Goal: Task Accomplishment & Management: Manage account settings

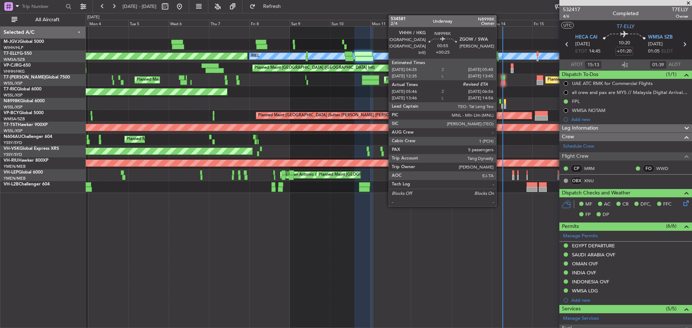
click at [499, 102] on div at bounding box center [500, 101] width 2 height 5
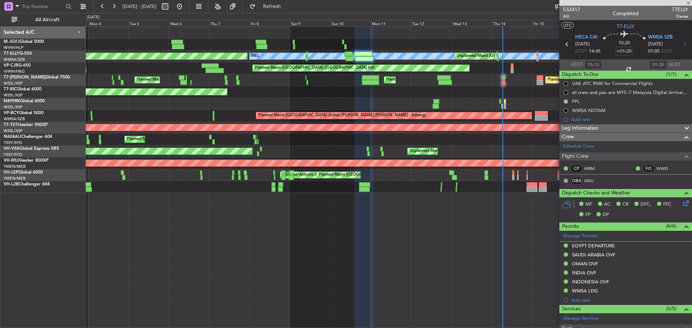
type input "+00:25"
type input "05:56"
type input "5"
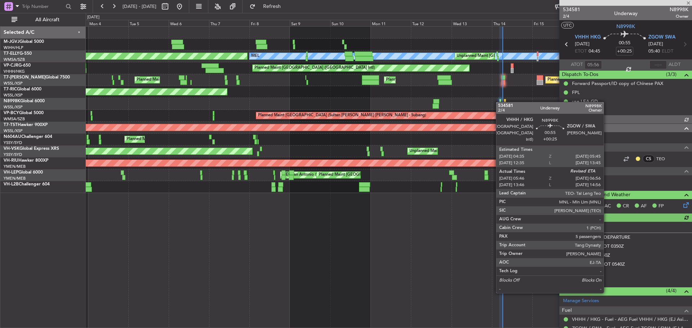
type input "Kennis Yau (KYA)"
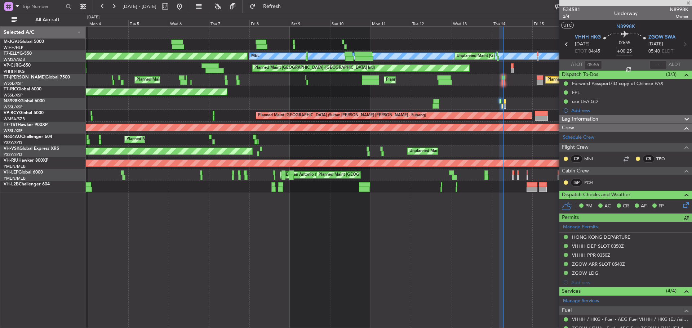
type input "Kennis Yau (KYA)"
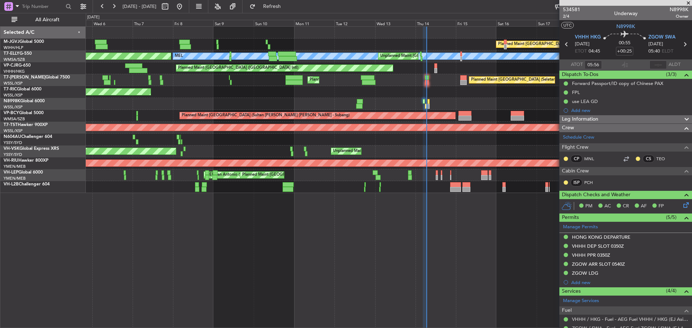
click at [402, 98] on div at bounding box center [389, 104] width 606 height 12
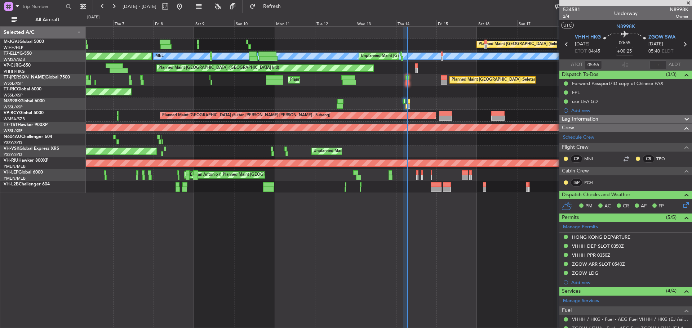
type input "Kennis Yau (KYA)"
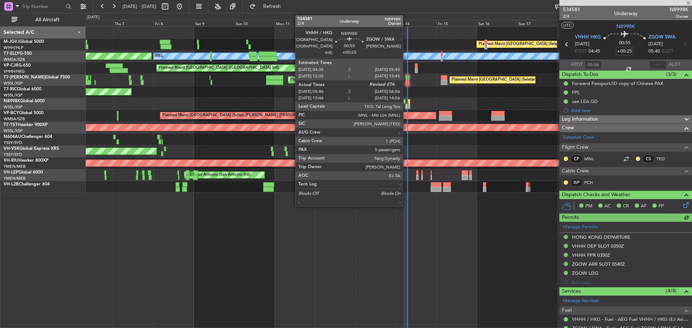
click at [406, 107] on div at bounding box center [406, 106] width 2 height 5
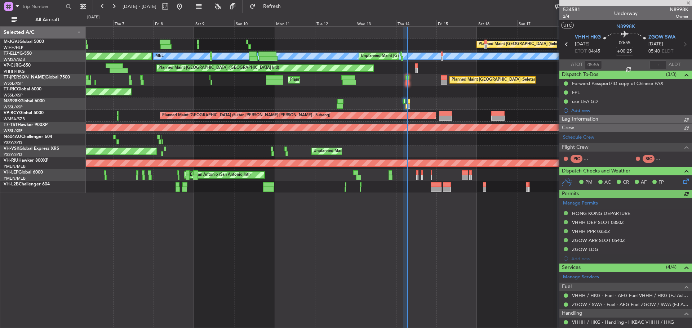
type input "Kennis Yau (KYA)"
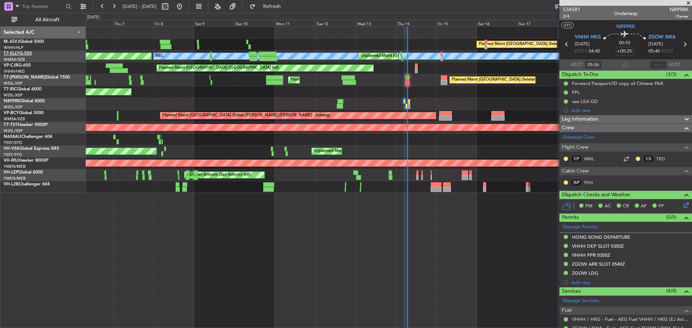
click at [28, 55] on link "T7-ELLY G-550" at bounding box center [18, 54] width 28 height 4
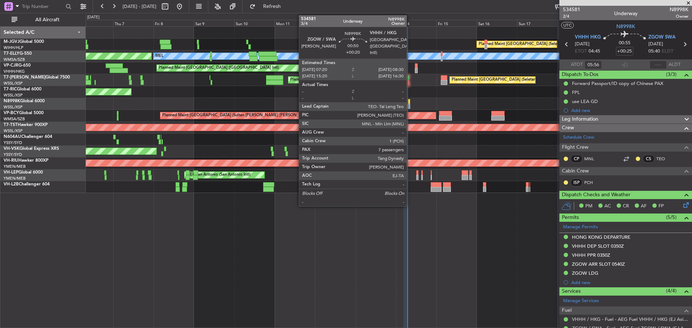
click at [410, 101] on div at bounding box center [409, 101] width 2 height 5
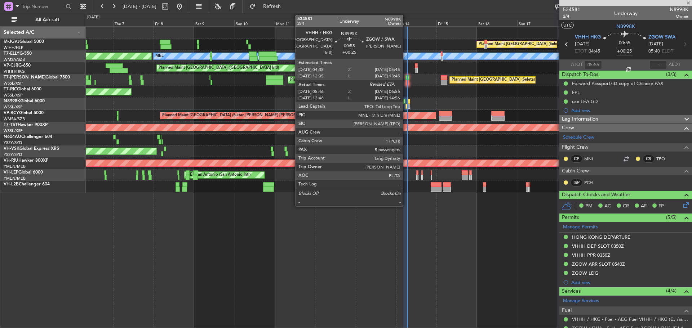
type input "+00:20"
type input "7"
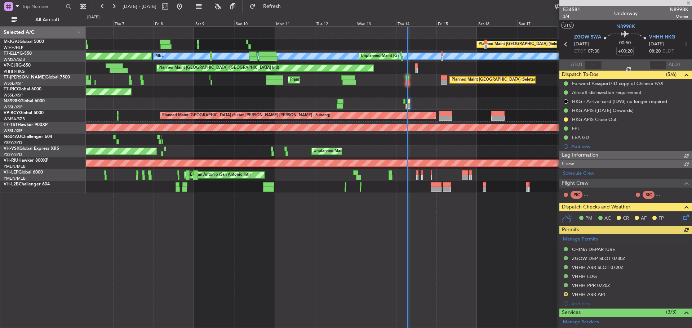
type input "Kennis Yau (KYA)"
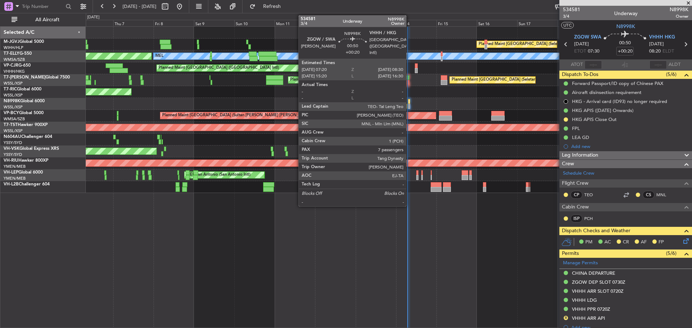
click at [409, 104] on div at bounding box center [409, 106] width 2 height 5
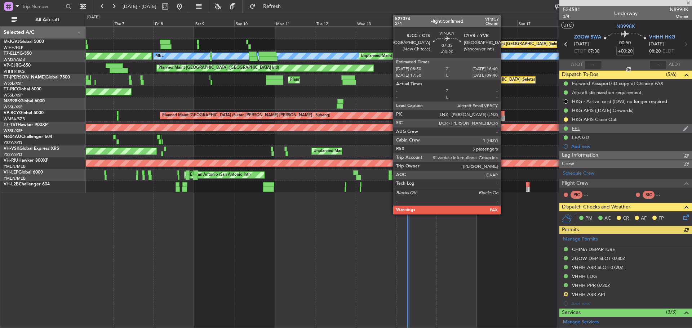
type input "Kennis Yau (KYA)"
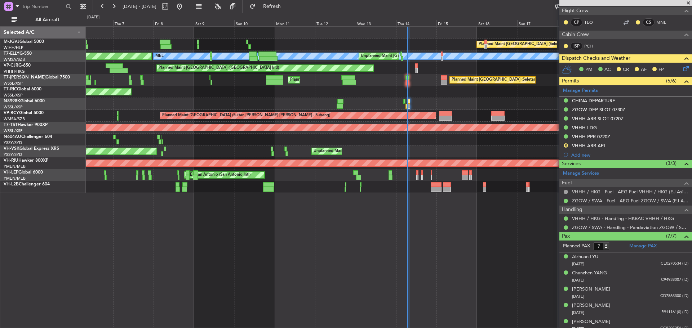
scroll to position [210, 0]
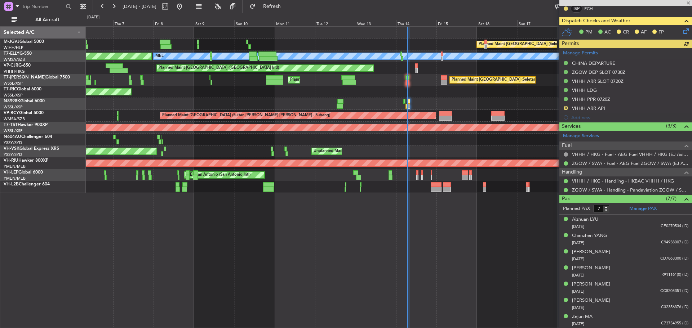
type input "Kennis Yau (KYA)"
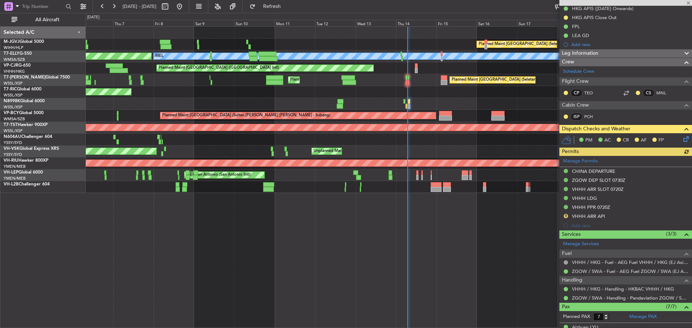
scroll to position [30, 0]
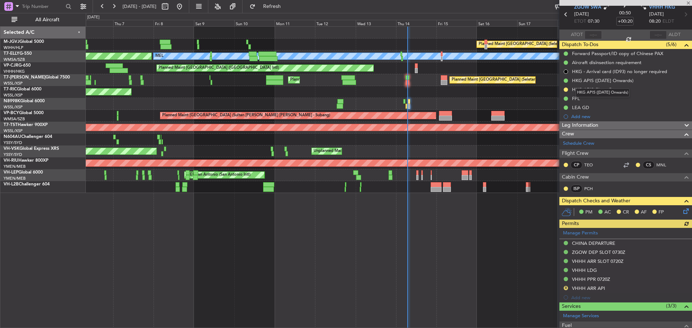
click at [594, 91] on div "HKG APIS (29/4/2025 Onwards)" at bounding box center [602, 92] width 54 height 9
click at [606, 87] on div "HKG APIS Close Out" at bounding box center [594, 89] width 45 height 6
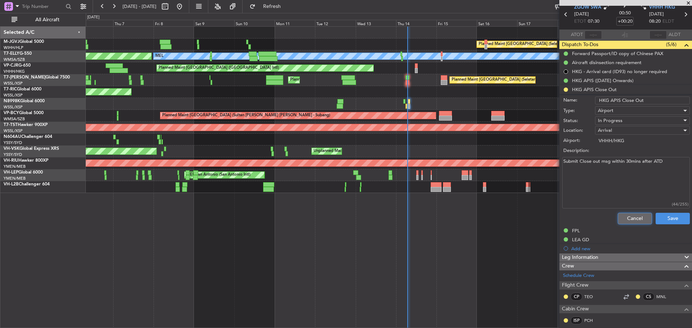
click at [620, 219] on button "Cancel" at bounding box center [635, 219] width 34 height 12
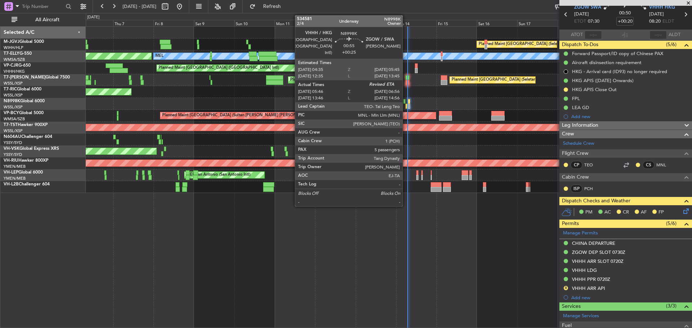
click at [406, 107] on div at bounding box center [406, 106] width 2 height 5
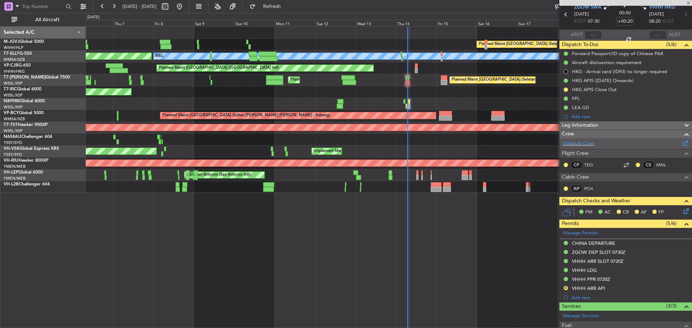
type input "+00:25"
type input "05:56"
type input "5"
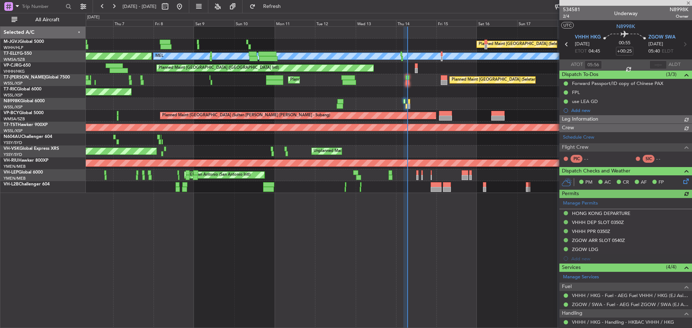
type input "Kennis Yau (KYA)"
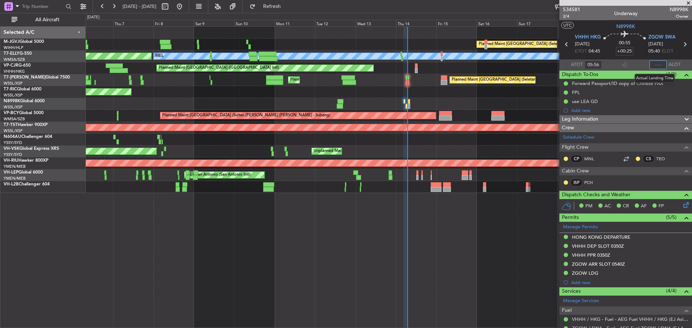
click at [655, 64] on input "text" at bounding box center [657, 65] width 17 height 9
type input "06:51"
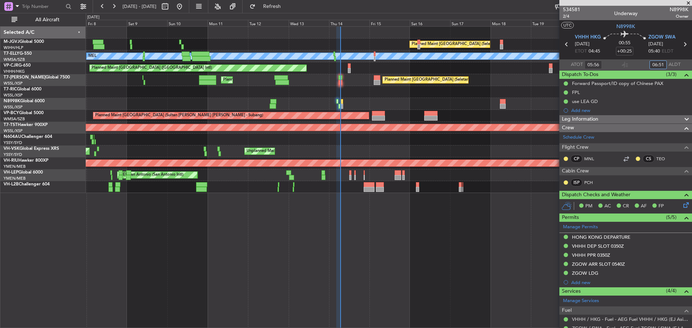
click at [336, 108] on div at bounding box center [389, 104] width 606 height 12
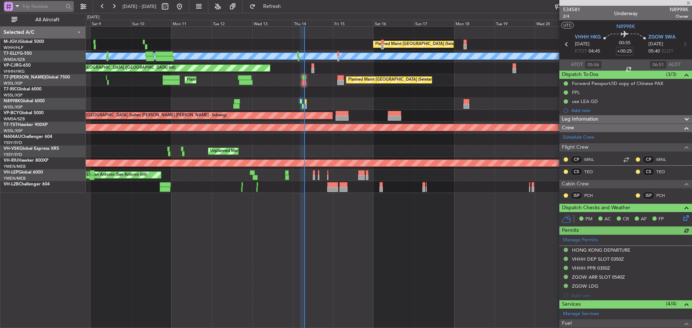
type input "Kennis Yau (KYA)"
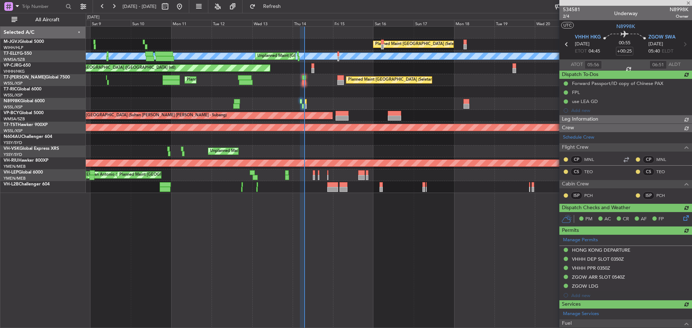
type input "Kennis Yau (KYA)"
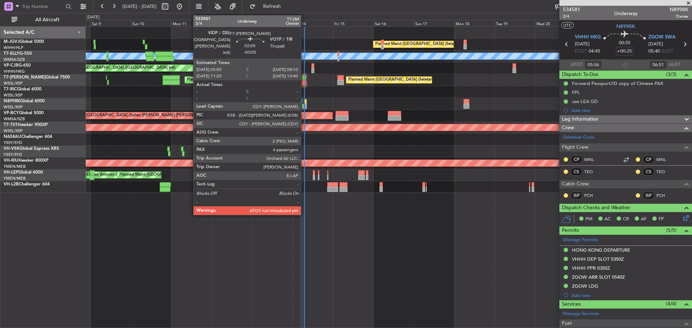
click at [304, 80] on div at bounding box center [304, 82] width 4 height 5
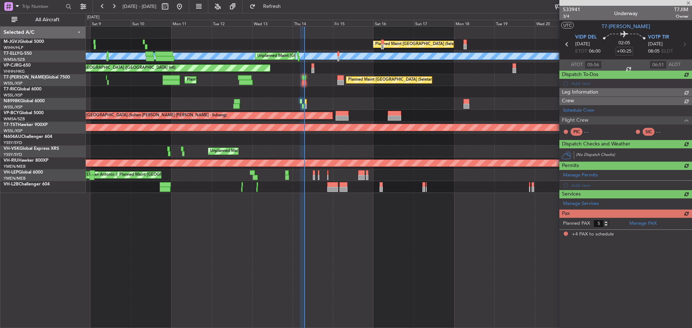
type input "-00:05"
type input "4"
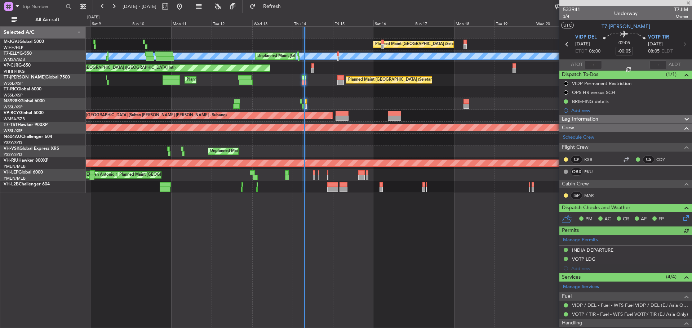
type input "Kennis Yau (KYA)"
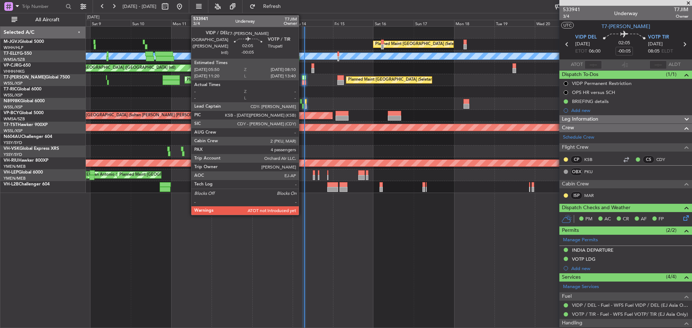
click at [302, 83] on div at bounding box center [304, 82] width 4 height 5
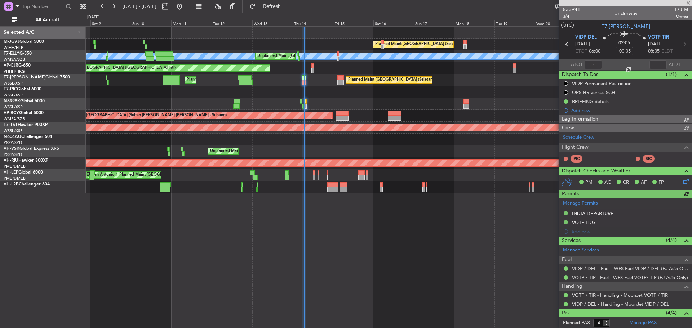
type input "Kennis Yau (KYA)"
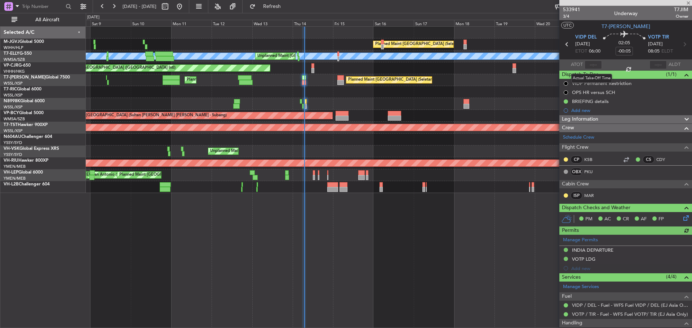
click at [594, 66] on div at bounding box center [592, 65] width 17 height 9
click at [594, 66] on input "text" at bounding box center [592, 65] width 17 height 9
type input "07:02"
type input "Kennis Yau (KYA)"
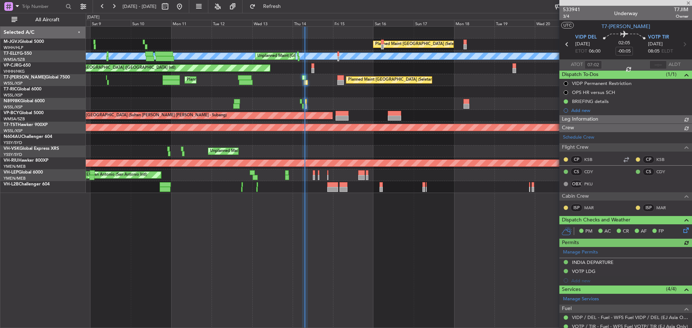
type input "Kennis Yau (KYA)"
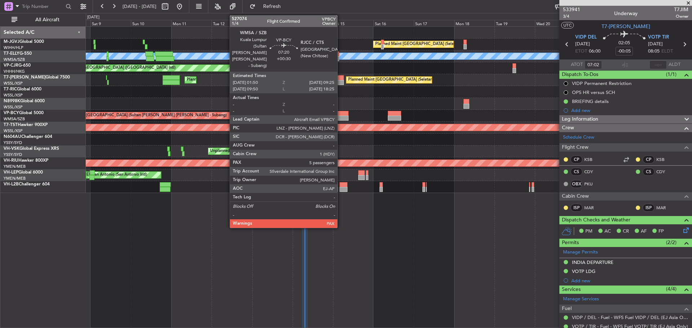
click at [340, 117] on div at bounding box center [341, 118] width 13 height 5
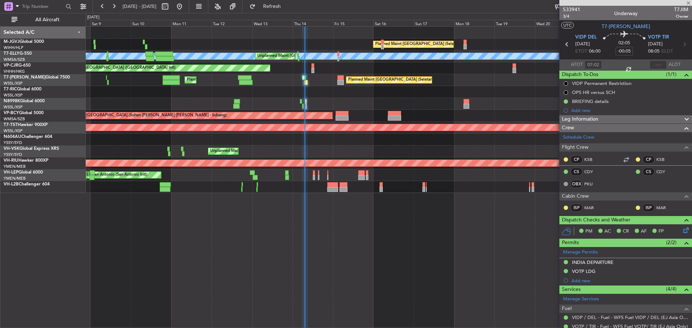
type input "+00:30"
type input "5"
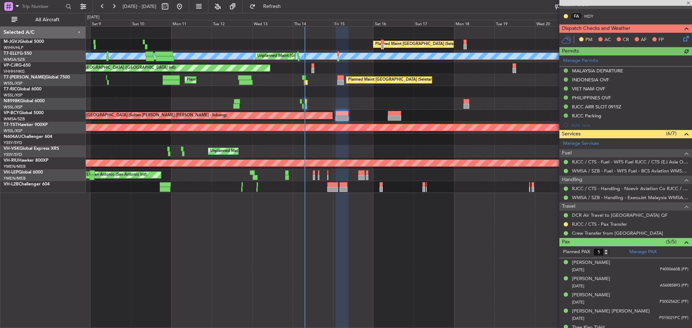
scroll to position [168, 0]
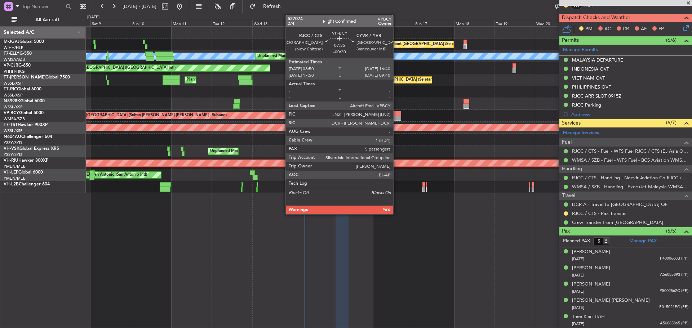
click at [396, 115] on div at bounding box center [394, 113] width 13 height 5
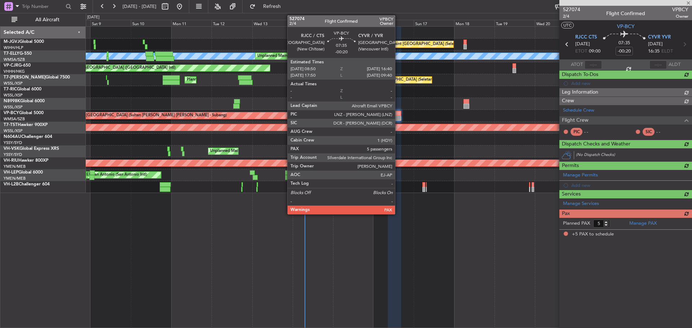
scroll to position [0, 0]
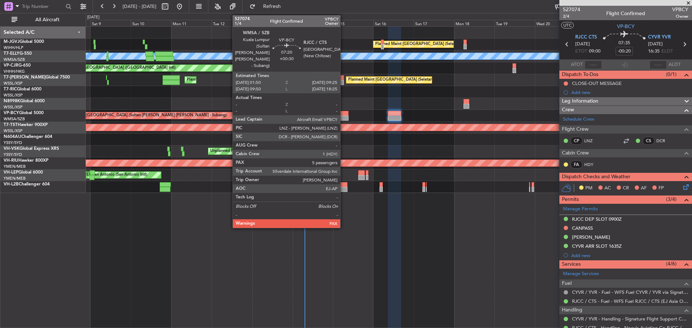
click at [343, 115] on div at bounding box center [341, 113] width 13 height 5
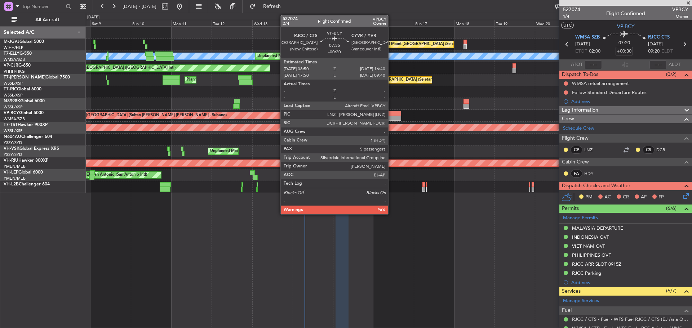
click at [388, 100] on div at bounding box center [389, 104] width 606 height 12
click at [392, 115] on div at bounding box center [394, 113] width 13 height 5
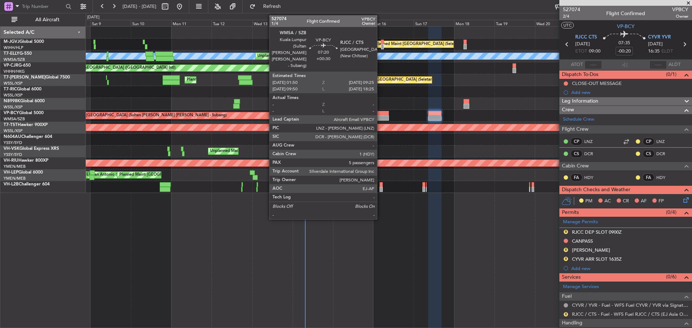
click at [380, 116] on div at bounding box center [382, 118] width 13 height 5
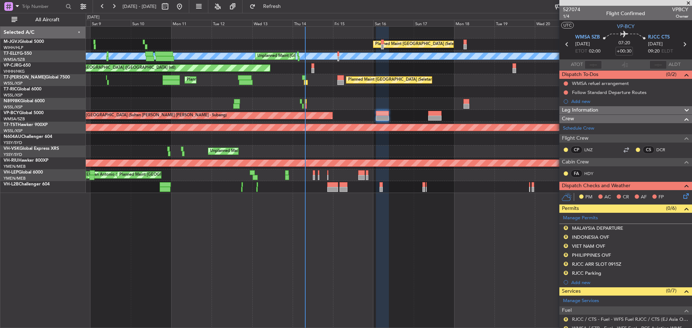
click at [679, 46] on icon at bounding box center [683, 44] width 9 height 9
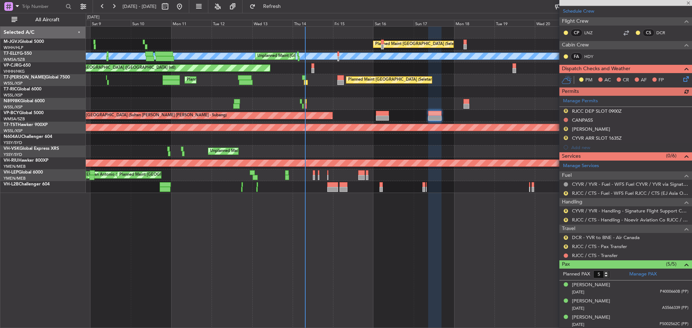
scroll to position [141, 0]
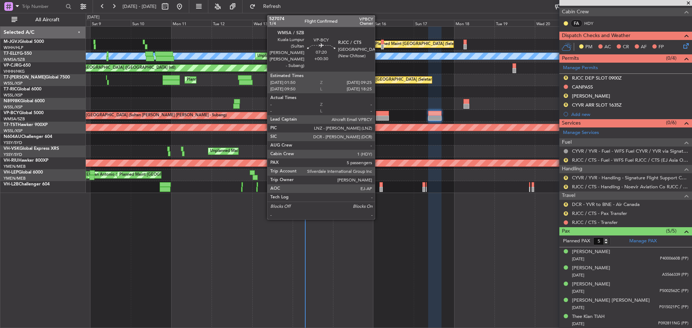
click at [378, 116] on div at bounding box center [382, 118] width 13 height 5
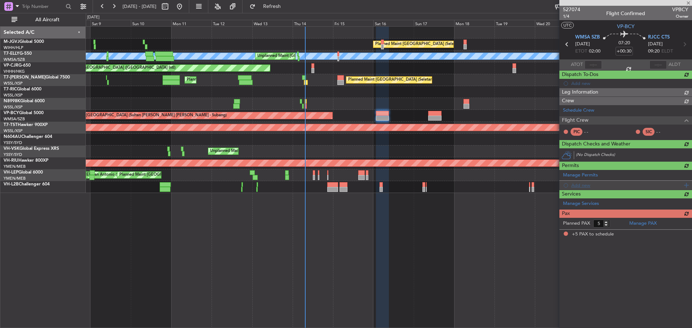
scroll to position [0, 0]
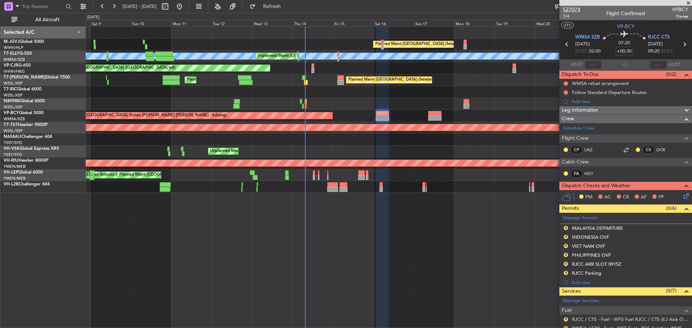
click at [570, 10] on span "527074" at bounding box center [571, 10] width 17 height 8
click at [296, 112] on div "Planned Maint [GEOGRAPHIC_DATA] (Sultan [PERSON_NAME] [PERSON_NAME] - Subang)" at bounding box center [389, 116] width 606 height 12
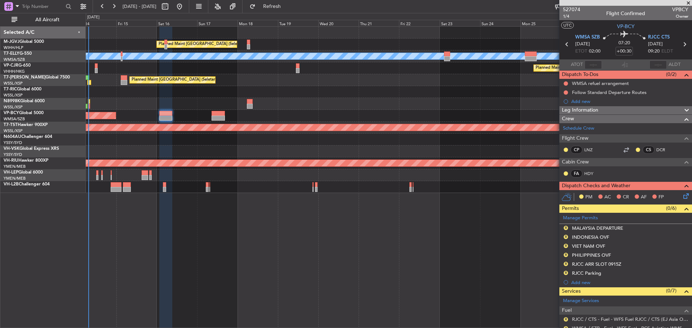
click at [299, 116] on div "Planned Maint Singapore (Seletar) MEL Unplanned Maint Kuala Lumpur (Sultan Abdu…" at bounding box center [389, 110] width 606 height 166
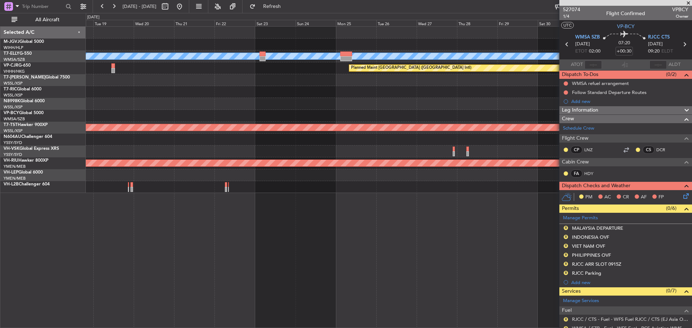
click at [231, 130] on div "Planned Maint Singapore (Seletar) MEL Planned Maint Hong Kong (Hong Kong Intl) …" at bounding box center [389, 110] width 606 height 166
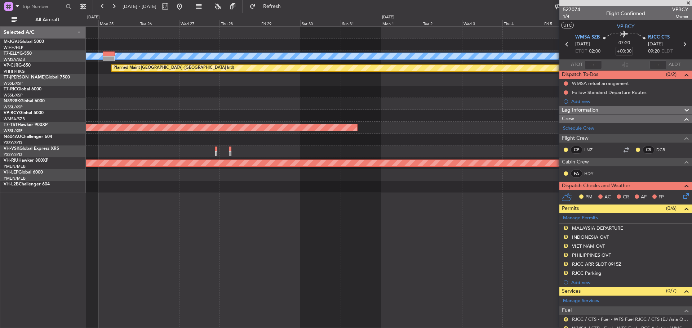
click at [297, 123] on div "[PERSON_NAME] Planned Maint [GEOGRAPHIC_DATA] ([GEOGRAPHIC_DATA]) Planned Maint…" at bounding box center [389, 110] width 606 height 166
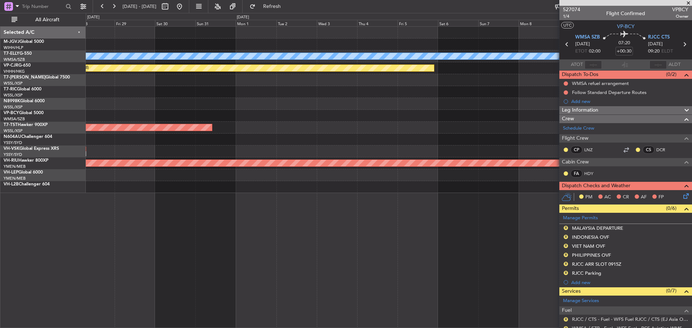
click at [325, 123] on div "[PERSON_NAME] Planned Maint [GEOGRAPHIC_DATA] ([GEOGRAPHIC_DATA]) Planned Maint…" at bounding box center [389, 110] width 606 height 166
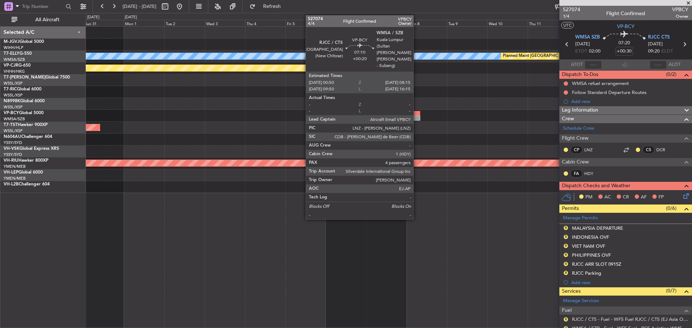
click at [416, 119] on div at bounding box center [413, 118] width 13 height 5
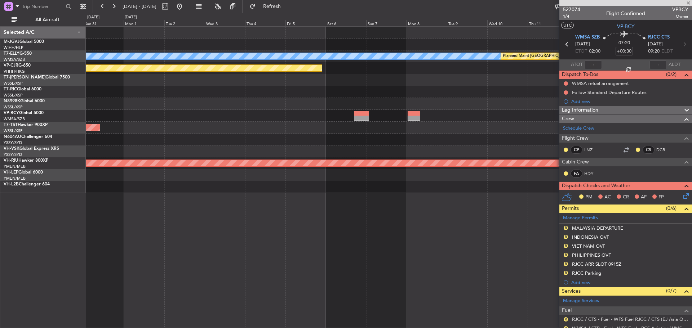
type input "+00:20"
type input "4"
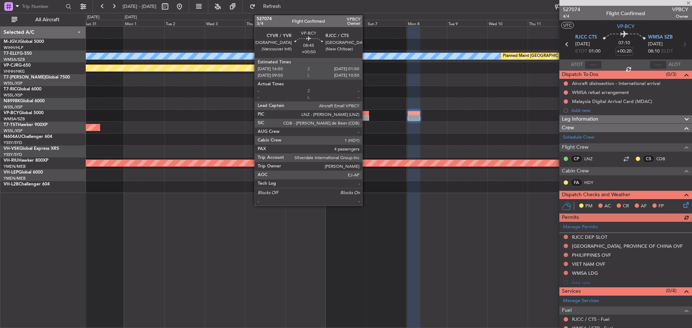
click at [365, 118] on div at bounding box center [361, 118] width 15 height 5
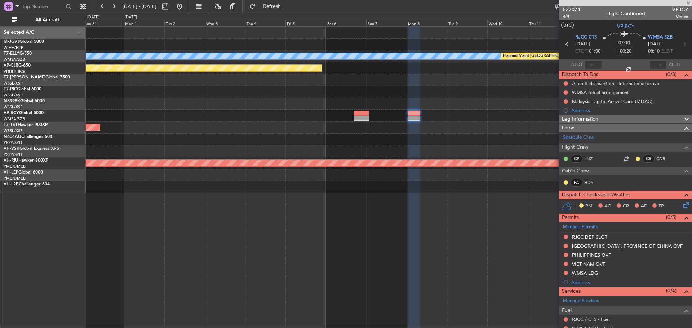
type input "+00:50"
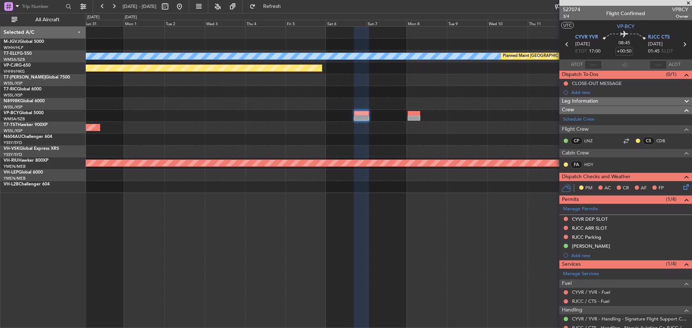
click at [189, 5] on fb-range-datepicker "31 Aug 2025 - 15 Sep 2025" at bounding box center [141, 6] width 97 height 13
click at [185, 7] on button at bounding box center [180, 7] width 12 height 12
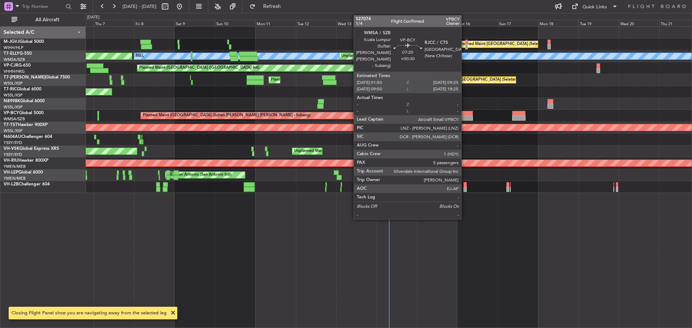
click at [464, 118] on div at bounding box center [466, 118] width 13 height 5
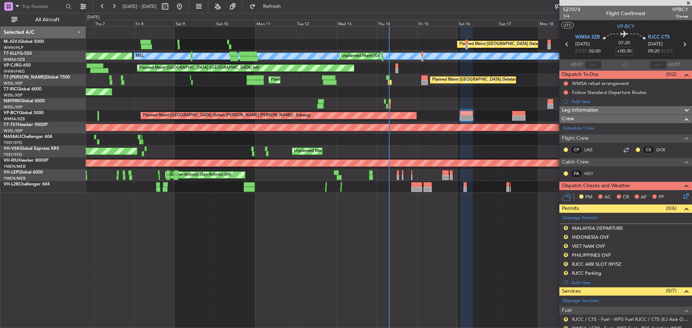
click at [424, 300] on div "Planned Maint Singapore (Seletar) AOG Maint Granada (Federico Garcia Lorca) MEL…" at bounding box center [389, 177] width 606 height 302
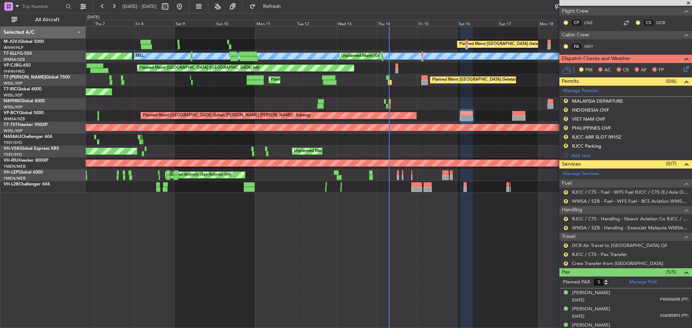
scroll to position [144, 0]
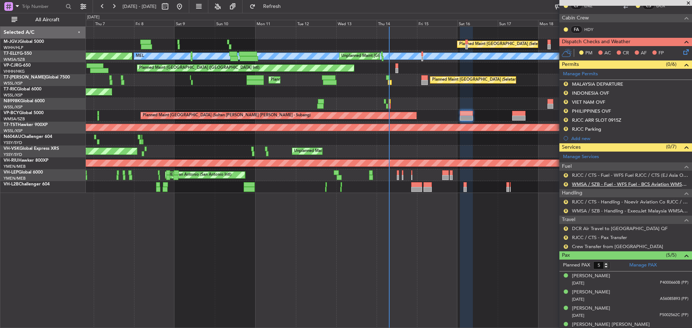
click at [580, 187] on link "WMSA / SZB - Fuel - WFS Fuel - BCS Aviation WMSA / SZB (EJ Asia Only)" at bounding box center [630, 184] width 116 height 6
click at [565, 210] on div "Review" at bounding box center [566, 213] width 16 height 9
click at [565, 210] on button "R" at bounding box center [565, 211] width 4 height 4
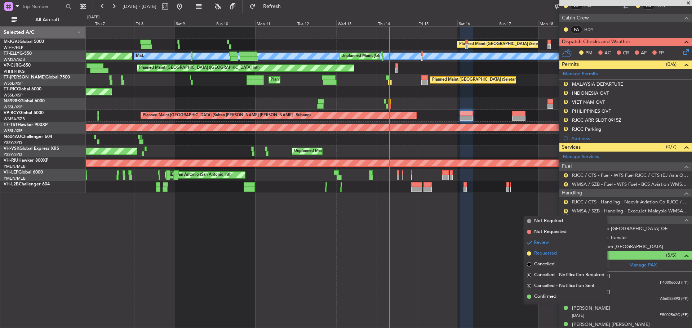
click at [554, 254] on span "Requested" at bounding box center [545, 253] width 23 height 7
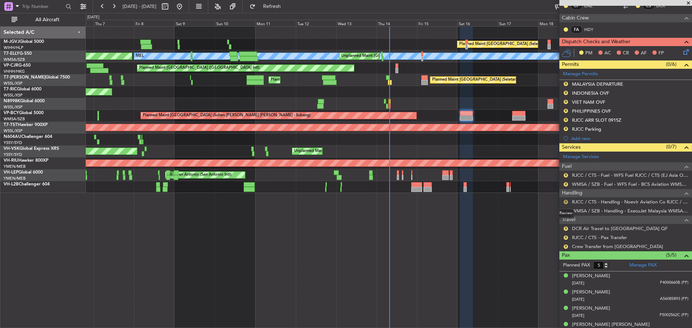
click at [566, 202] on button "R" at bounding box center [565, 202] width 4 height 4
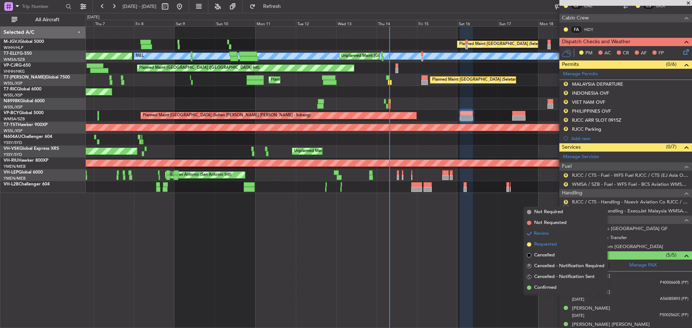
click at [554, 243] on span "Requested" at bounding box center [545, 244] width 23 height 7
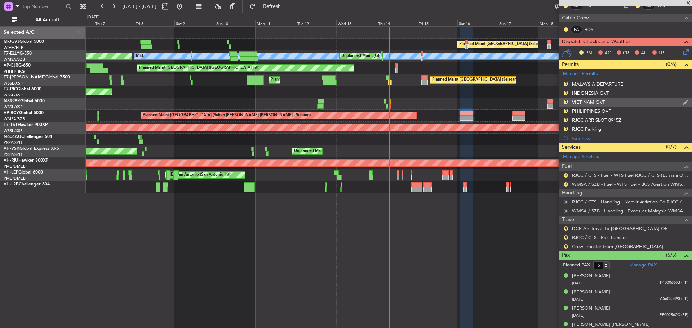
scroll to position [0, 0]
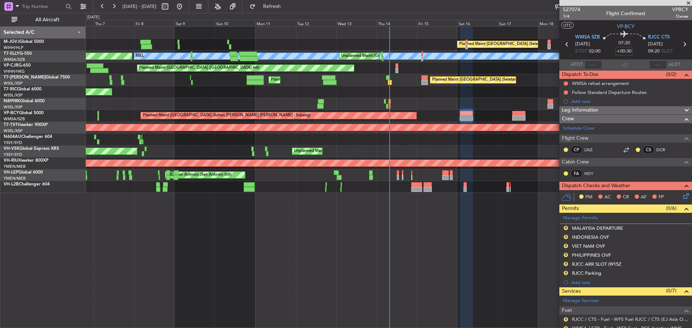
click at [681, 43] on icon at bounding box center [683, 44] width 9 height 9
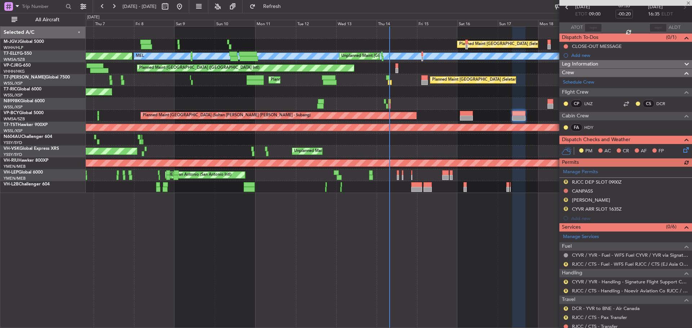
scroll to position [72, 0]
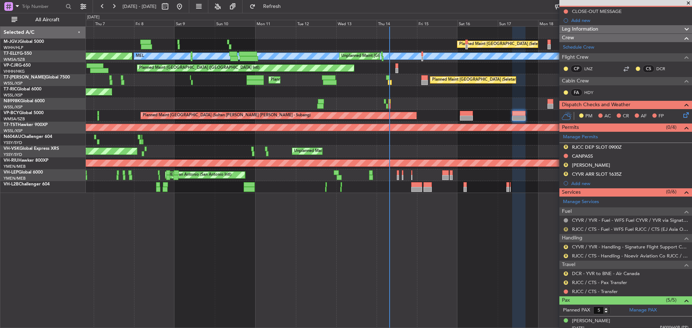
click at [565, 229] on button "R" at bounding box center [565, 229] width 4 height 4
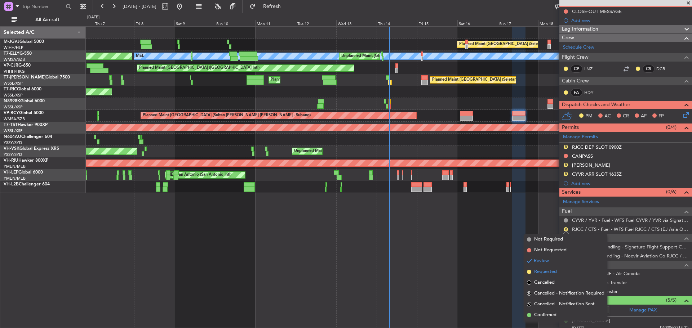
click at [558, 271] on li "Requested" at bounding box center [565, 272] width 83 height 11
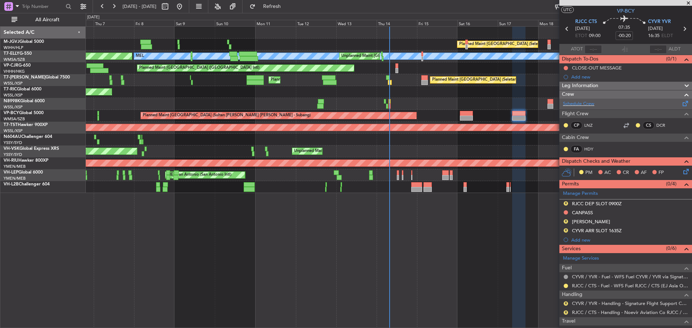
scroll to position [0, 0]
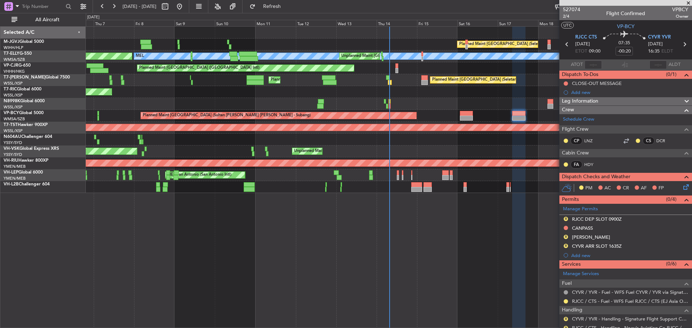
click at [565, 44] on icon at bounding box center [566, 44] width 9 height 9
type input "+00:30"
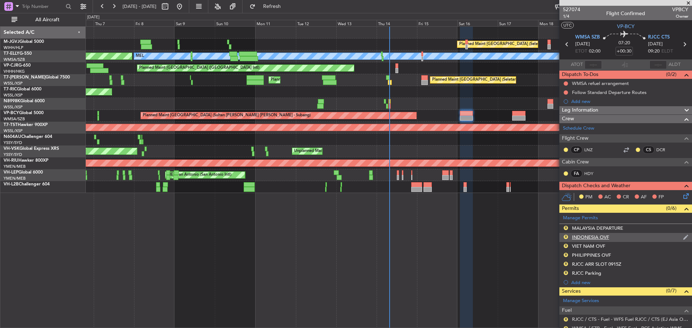
click at [663, 240] on div "R INDONESIA OVF" at bounding box center [625, 237] width 133 height 9
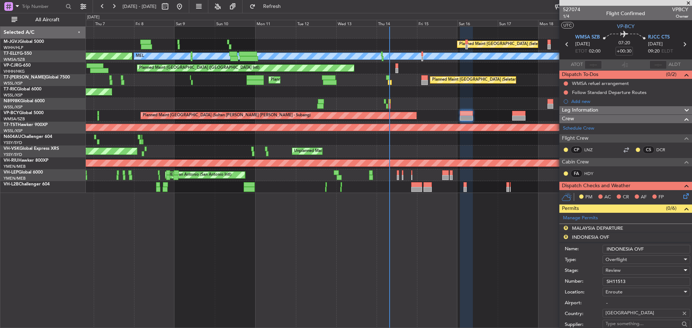
click at [613, 269] on span "Review" at bounding box center [612, 270] width 15 height 6
click at [617, 324] on span "Received OK" at bounding box center [644, 328] width 76 height 11
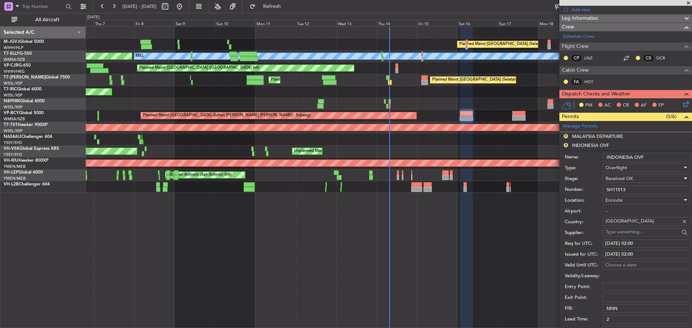
scroll to position [108, 0]
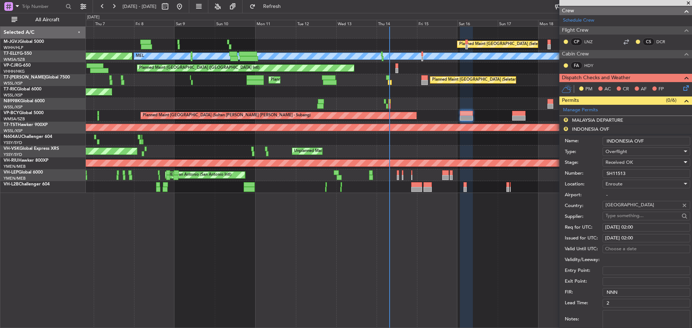
click at [615, 227] on div "15/08/2025 02:00" at bounding box center [646, 227] width 83 height 7
select select "8"
select select "2025"
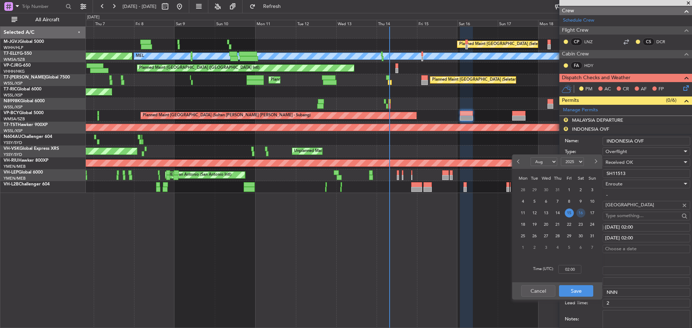
click at [578, 214] on span "16" at bounding box center [580, 213] width 9 height 9
click at [576, 269] on input "00:00" at bounding box center [569, 269] width 23 height 9
type input "02:00"
click at [575, 293] on button "Save" at bounding box center [576, 291] width 34 height 12
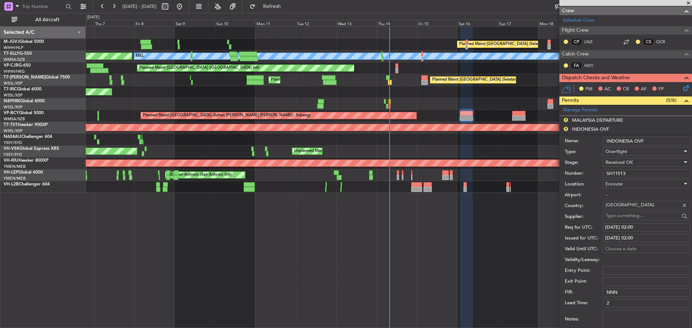
click at [607, 237] on div "15/08/2025 02:00" at bounding box center [646, 238] width 83 height 7
select select "8"
select select "2025"
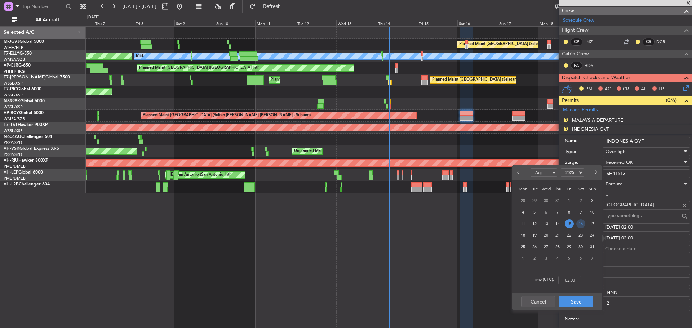
click at [580, 224] on span "16" at bounding box center [580, 223] width 9 height 9
click at [570, 278] on input "00:00" at bounding box center [569, 280] width 23 height 9
type input "02:00"
click at [573, 301] on button "Save" at bounding box center [576, 302] width 34 height 12
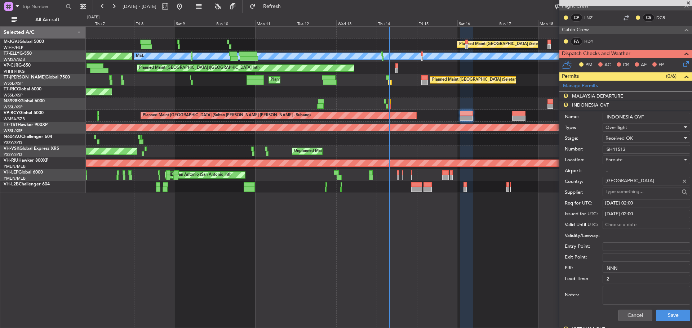
scroll to position [144, 0]
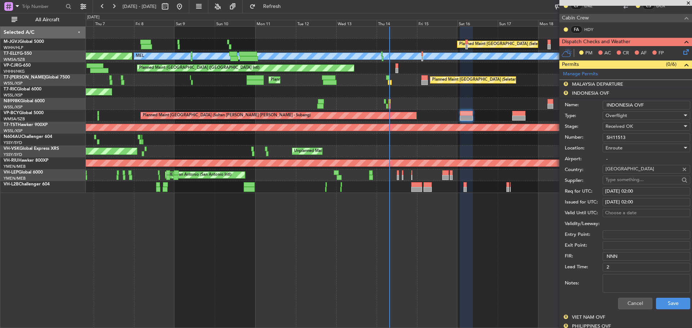
click at [616, 280] on textarea "Notes:" at bounding box center [646, 283] width 88 height 19
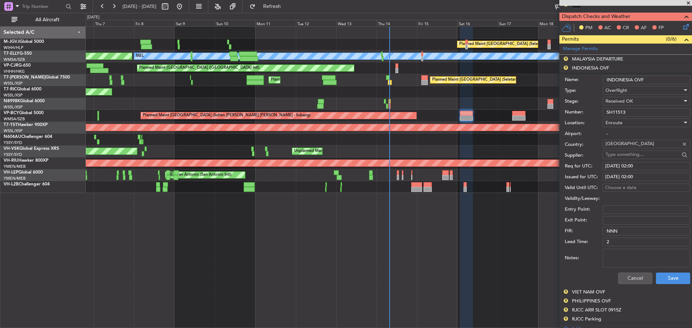
scroll to position [180, 0]
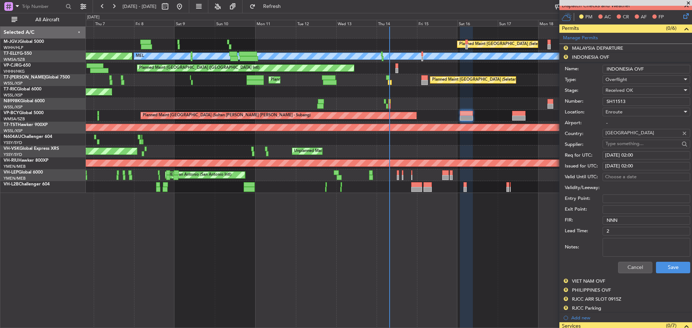
click at [612, 245] on textarea "Notes:" at bounding box center [646, 247] width 88 height 19
paste textarea "Validity : 14AUG/0000 UTC - 18AUG/2359 UTC"
type textarea "Validity : 14AUG/0000 UTC - 18AUG/2359 UTC"
click at [669, 267] on button "Save" at bounding box center [673, 268] width 34 height 12
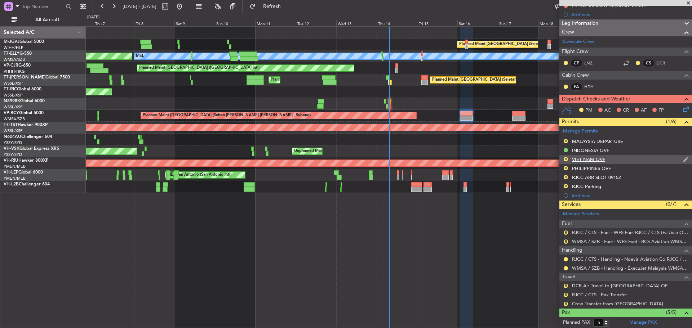
scroll to position [108, 0]
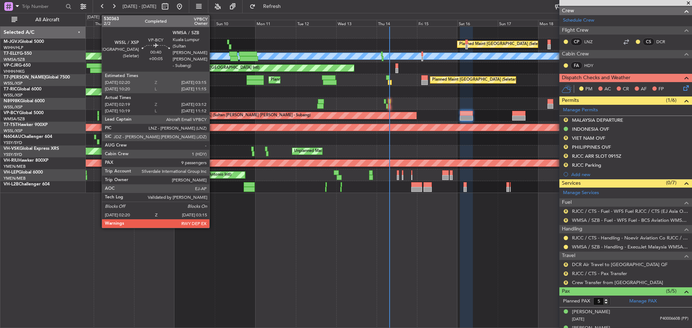
click at [98, 112] on div at bounding box center [98, 113] width 2 height 5
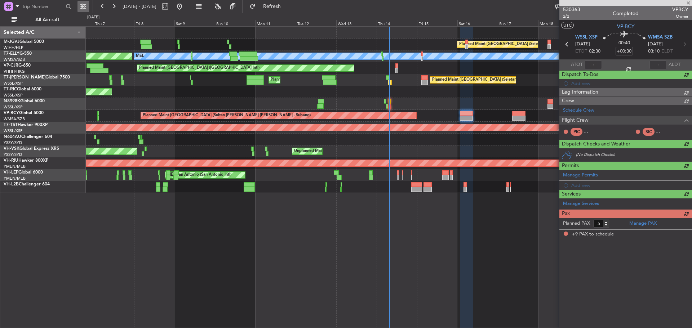
type input "+00:05"
type input "02:29"
type input "03:07"
type input "9"
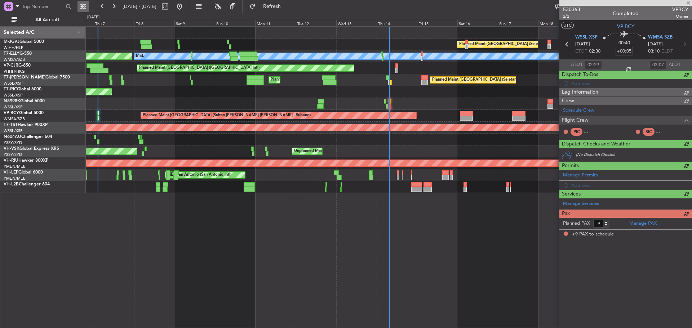
type input "Kennis Yau (KYA)"
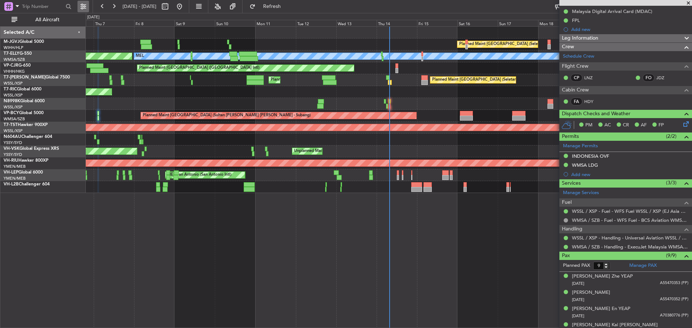
scroll to position [0, 0]
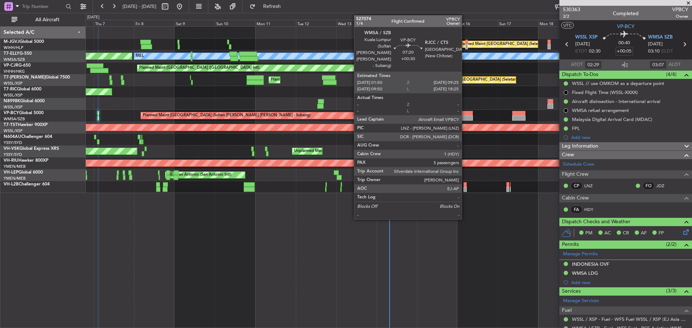
click at [465, 115] on div at bounding box center [466, 113] width 13 height 5
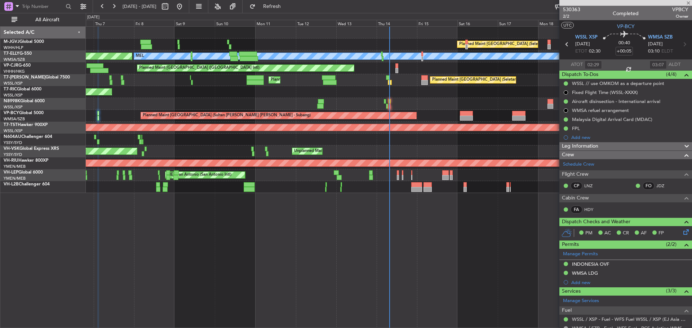
type input "+00:30"
type input "5"
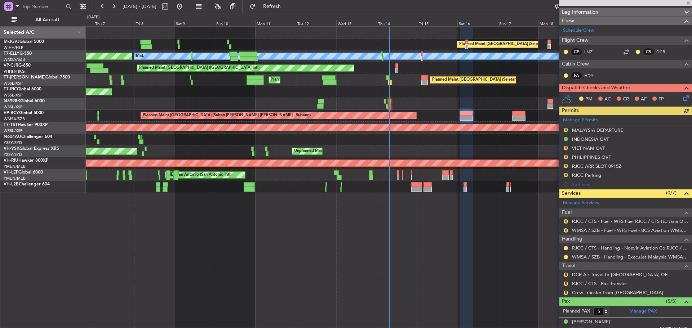
scroll to position [108, 0]
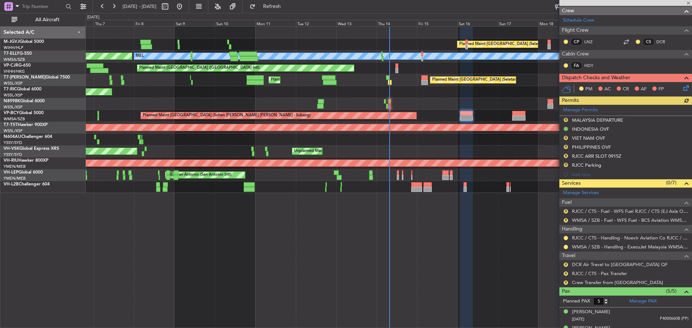
click at [565, 138] on div "Manage Permits R MALAYSIA DEPARTURE INDONESIA OVF R VIET NAM OVF R PHILIPPINES …" at bounding box center [625, 142] width 133 height 74
click at [565, 138] on button "R" at bounding box center [565, 138] width 4 height 4
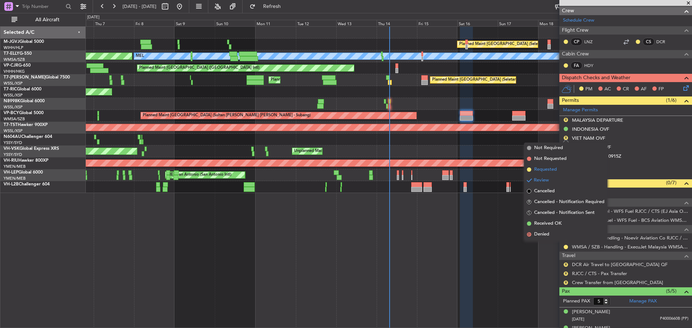
click at [556, 170] on span "Requested" at bounding box center [545, 169] width 23 height 7
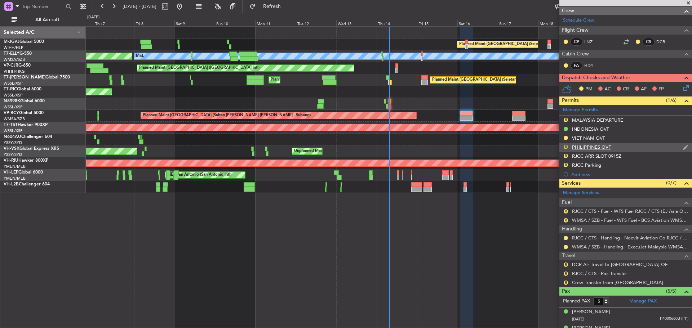
click at [566, 147] on button "R" at bounding box center [565, 147] width 4 height 4
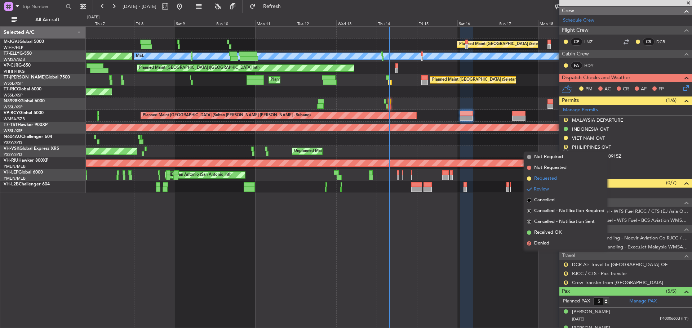
click at [551, 178] on span "Requested" at bounding box center [545, 178] width 23 height 7
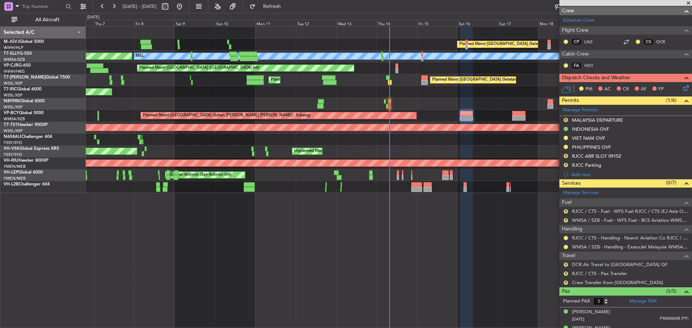
click at [208, 273] on div "Planned Maint [GEOGRAPHIC_DATA] (Seletar) Unplanned Maint [GEOGRAPHIC_DATA] (Su…" at bounding box center [389, 177] width 606 height 302
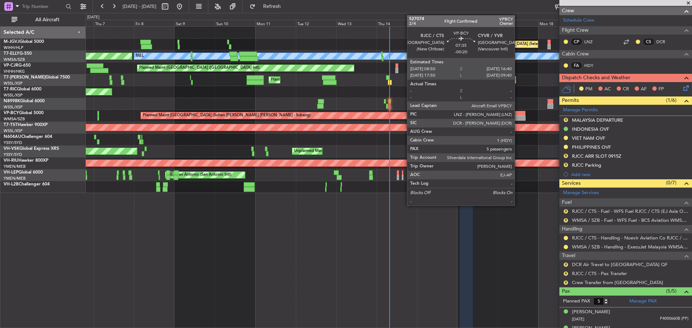
click at [518, 116] on div at bounding box center [518, 118] width 13 height 5
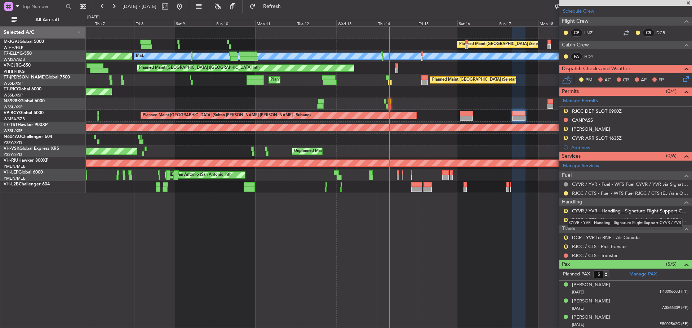
click at [593, 212] on link "CYVR / YVR - Handling - Signature Flight Support CYVR / YVR" at bounding box center [630, 211] width 116 height 6
click at [566, 137] on button "R" at bounding box center [565, 138] width 4 height 4
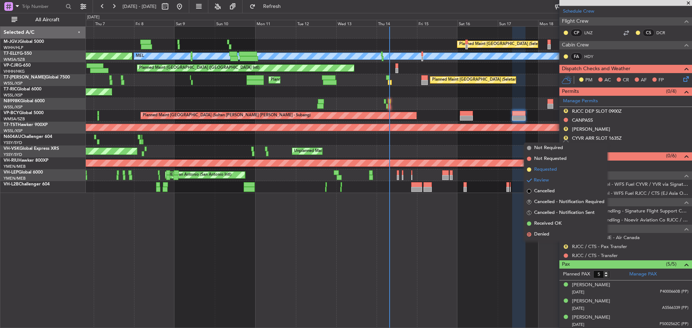
click at [558, 169] on li "Requested" at bounding box center [565, 169] width 83 height 11
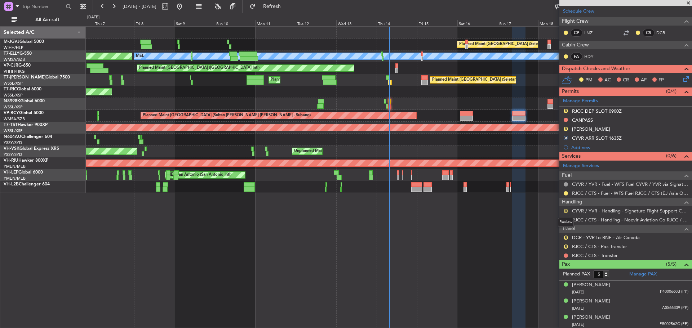
click at [566, 211] on button "R" at bounding box center [565, 211] width 4 height 4
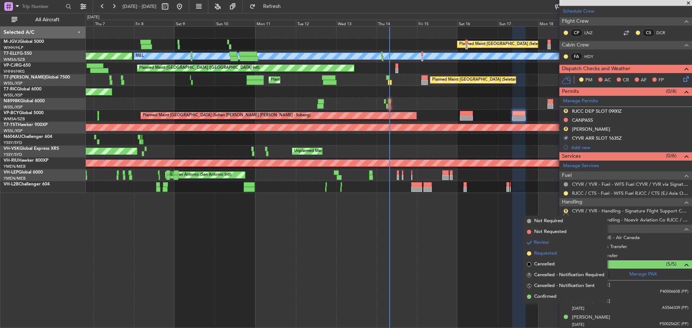
click at [551, 256] on span "Requested" at bounding box center [545, 253] width 23 height 7
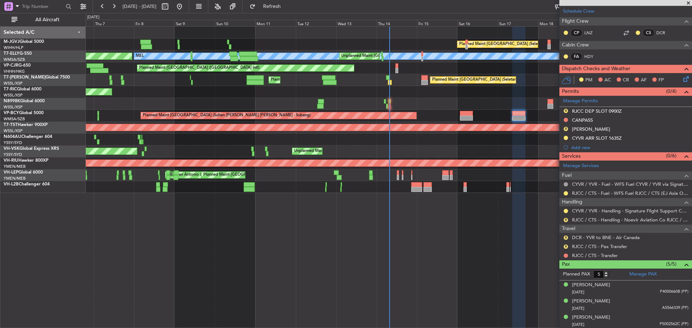
click at [394, 293] on div "Planned Maint Singapore (Seletar) MEL AOG Maint Granada (Federico Garcia Lorca)…" at bounding box center [389, 177] width 606 height 302
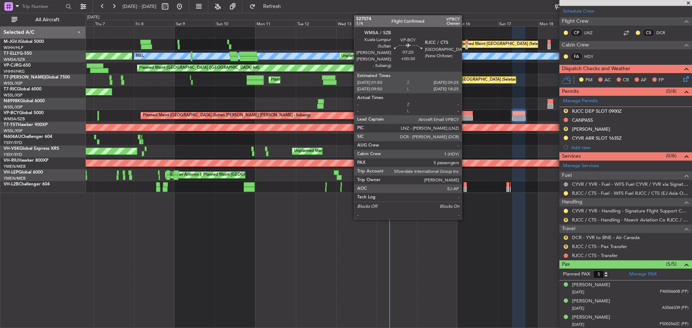
click at [465, 114] on div at bounding box center [466, 113] width 13 height 5
type input "+00:30"
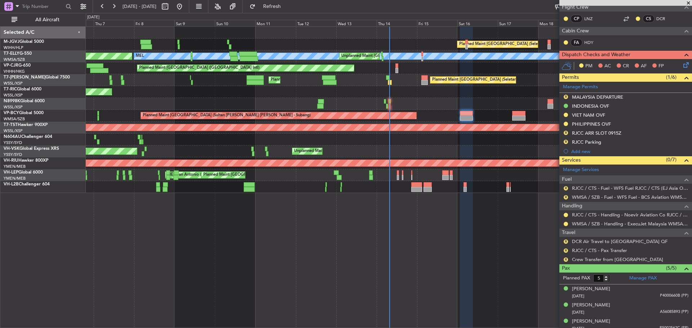
scroll to position [144, 0]
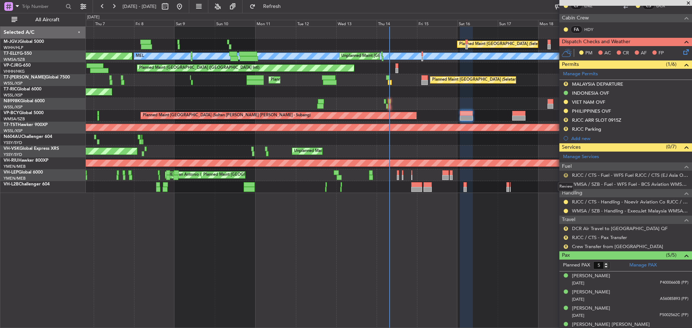
click at [565, 175] on button "R" at bounding box center [565, 175] width 4 height 4
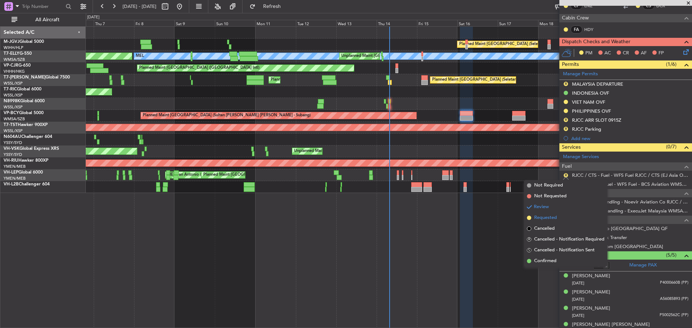
click at [555, 218] on span "Requested" at bounding box center [545, 217] width 23 height 7
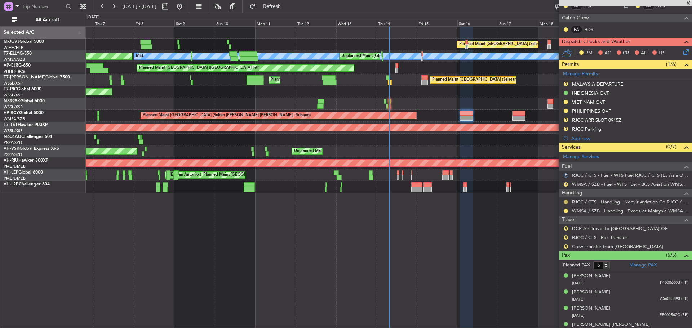
click at [565, 203] on button at bounding box center [565, 202] width 4 height 4
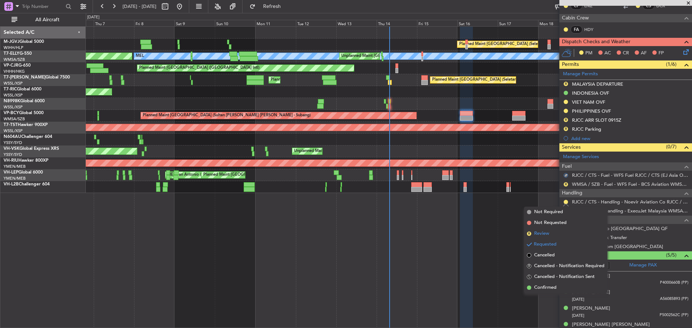
click at [547, 234] on span "Review" at bounding box center [541, 233] width 15 height 7
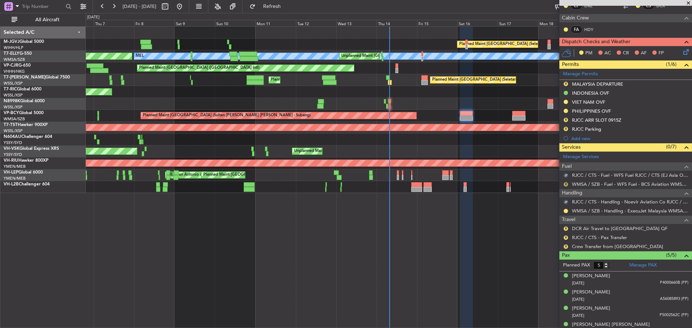
click at [565, 186] on button "R" at bounding box center [565, 184] width 4 height 4
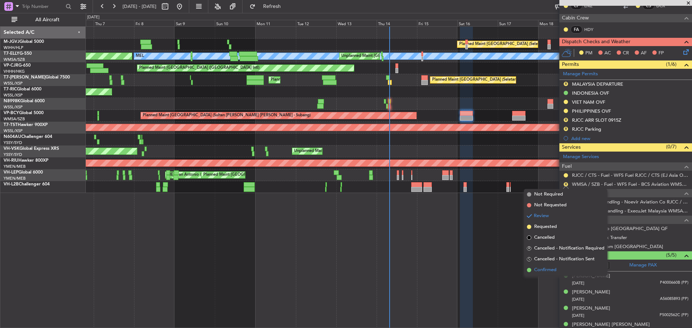
click at [544, 267] on span "Confirmed" at bounding box center [545, 270] width 22 height 7
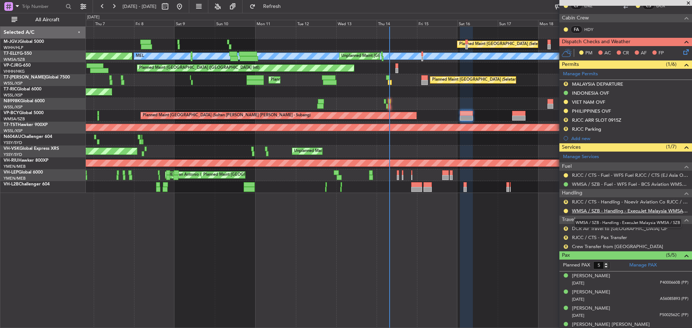
click at [595, 208] on link "WMSA / SZB - Handling - ExecuJet Malaysia WMSA / SZB" at bounding box center [630, 211] width 116 height 6
click at [590, 87] on div "R MALAYSIA DEPARTURE" at bounding box center [625, 84] width 133 height 9
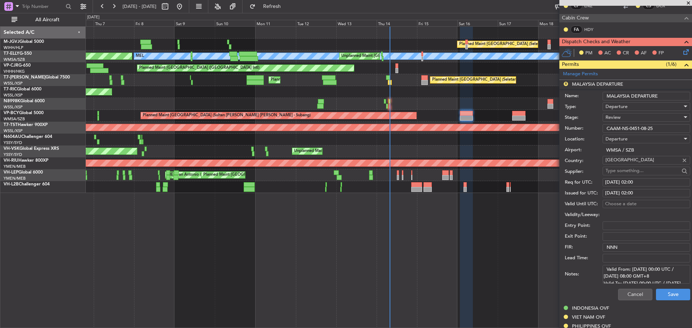
drag, startPoint x: 654, startPoint y: 128, endPoint x: 593, endPoint y: 130, distance: 61.6
click at [593, 130] on div "Number: CAAM-NS-0451-08-25" at bounding box center [627, 128] width 125 height 11
click at [637, 181] on div "15/08/2025 02:00" at bounding box center [646, 182] width 83 height 7
select select "8"
select select "2025"
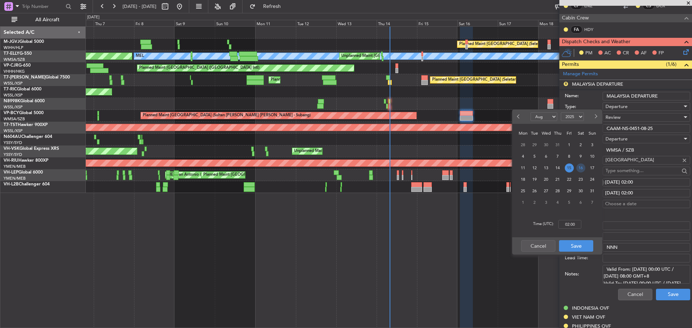
click at [579, 168] on span "16" at bounding box center [580, 168] width 9 height 9
click at [573, 223] on input "00:00" at bounding box center [569, 224] width 23 height 9
type input "02:00"
click at [571, 247] on button "Save" at bounding box center [576, 246] width 34 height 12
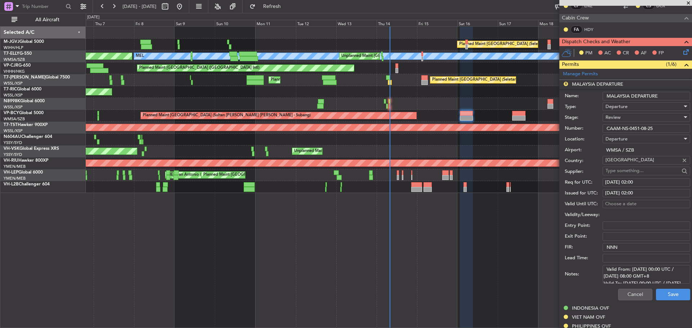
click at [612, 190] on div "15/08/2025 02:00" at bounding box center [646, 193] width 83 height 7
select select "8"
select select "2025"
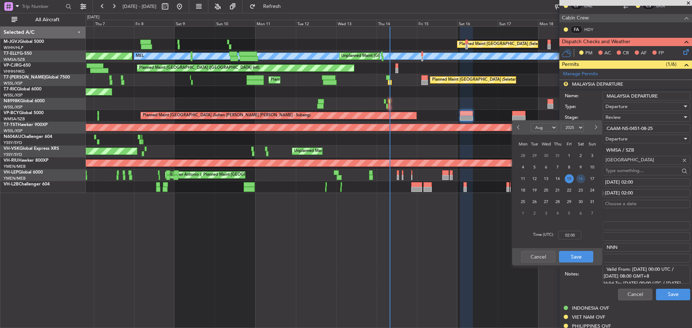
click at [579, 181] on span "16" at bounding box center [580, 178] width 9 height 9
click at [572, 237] on input "00:00" at bounding box center [569, 235] width 23 height 9
type input "02:00"
click at [574, 257] on button "Save" at bounding box center [576, 257] width 34 height 12
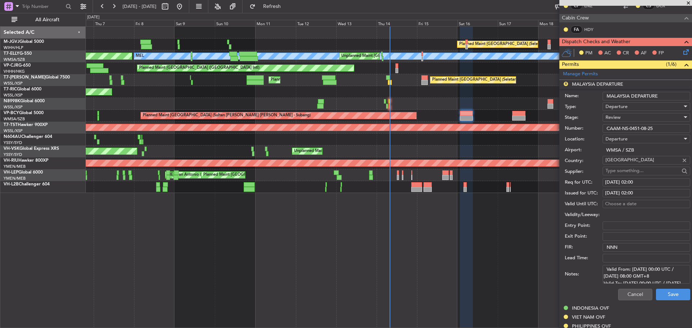
click at [620, 119] on div "Review" at bounding box center [643, 117] width 77 height 11
click at [618, 174] on span "Received OK" at bounding box center [644, 175] width 76 height 11
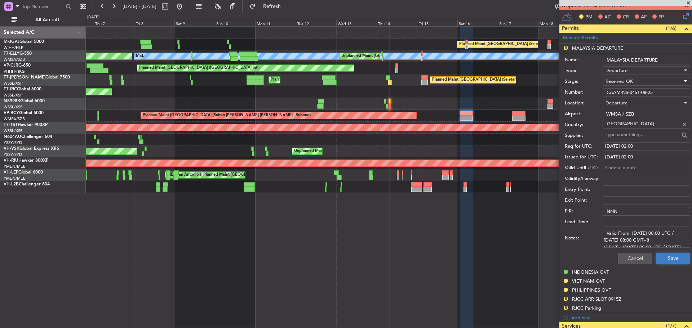
click at [661, 257] on button "Save" at bounding box center [673, 259] width 34 height 12
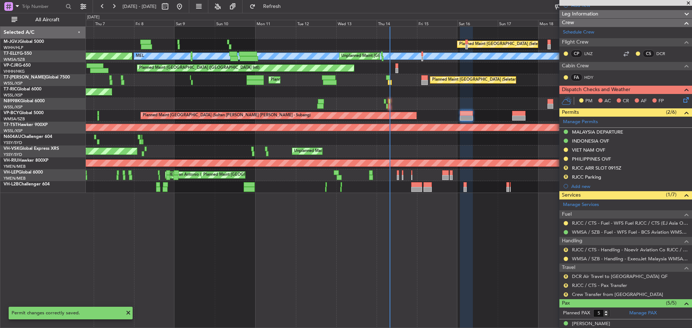
scroll to position [24, 0]
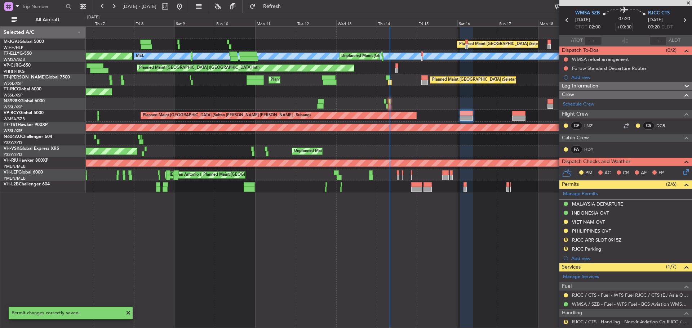
click at [681, 22] on icon at bounding box center [683, 19] width 9 height 9
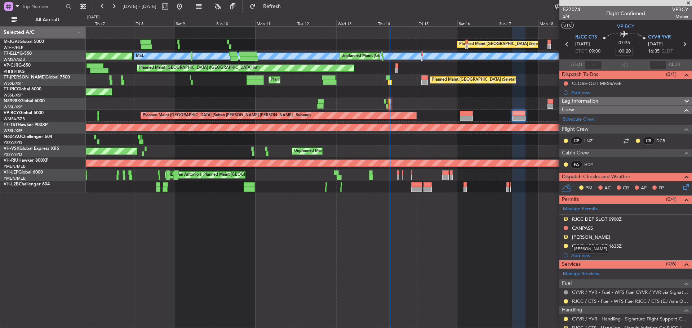
click at [578, 236] on div "[PERSON_NAME]" at bounding box center [591, 237] width 38 height 6
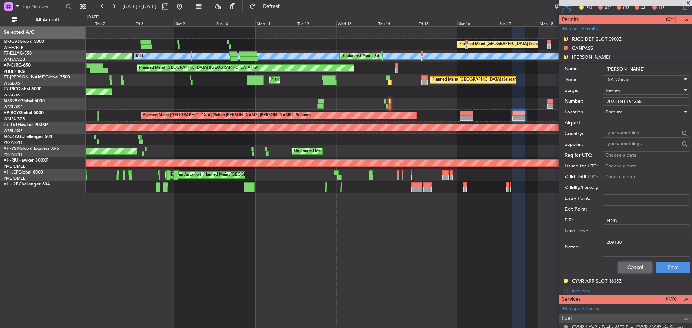
click at [629, 270] on button "Cancel" at bounding box center [635, 268] width 34 height 12
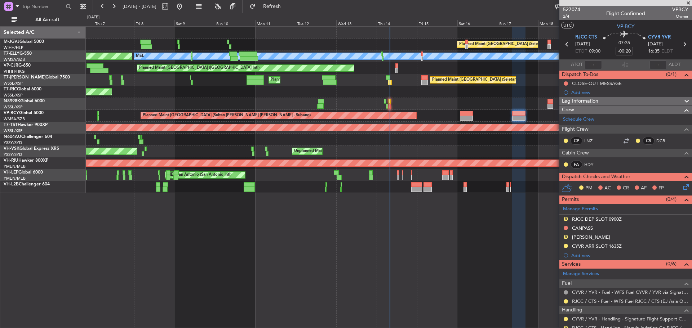
click at [565, 44] on icon at bounding box center [566, 44] width 9 height 9
type input "+00:30"
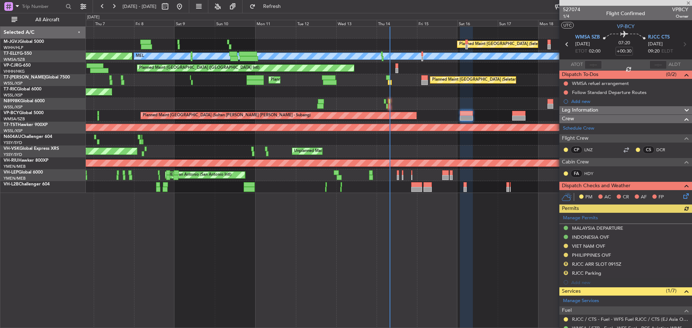
scroll to position [36, 0]
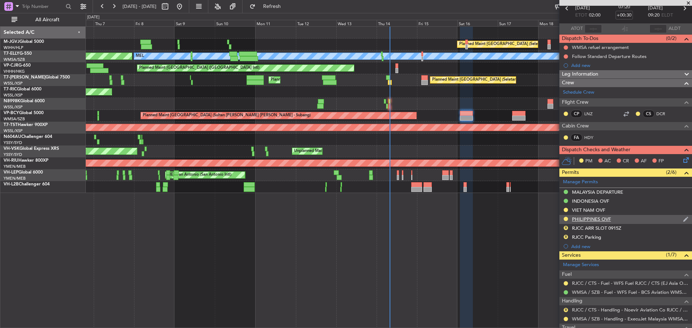
click at [683, 217] on img at bounding box center [685, 219] width 5 height 6
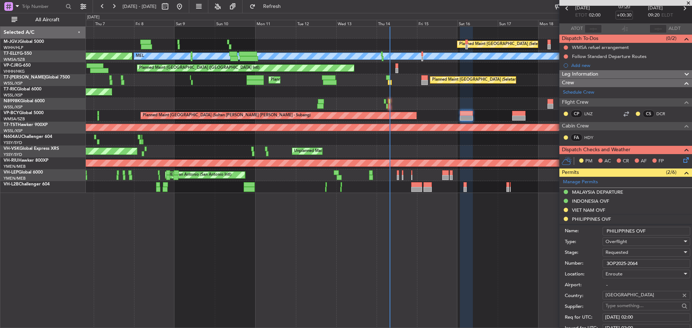
click at [628, 251] on span "Requested" at bounding box center [616, 252] width 23 height 6
click at [614, 311] on span "Received OK" at bounding box center [644, 310] width 76 height 11
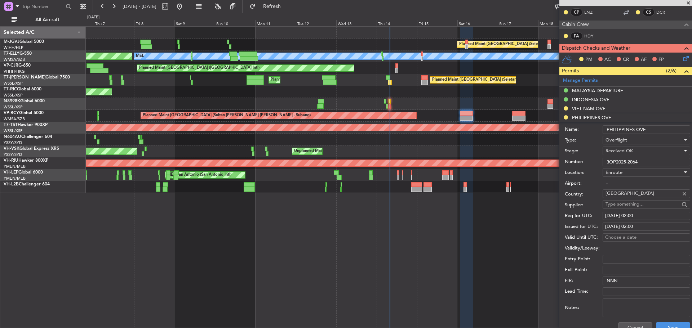
scroll to position [144, 0]
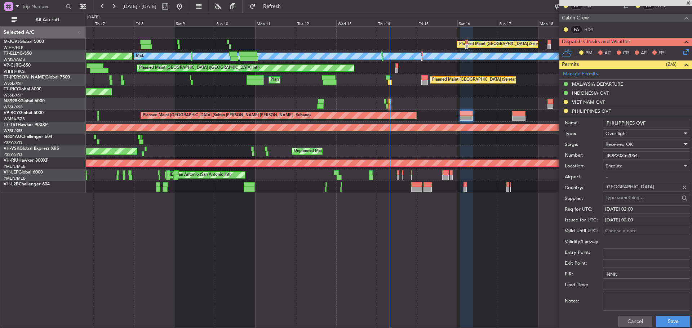
click at [618, 209] on div "15/08/2025 02:00" at bounding box center [646, 209] width 83 height 7
select select "8"
select select "2025"
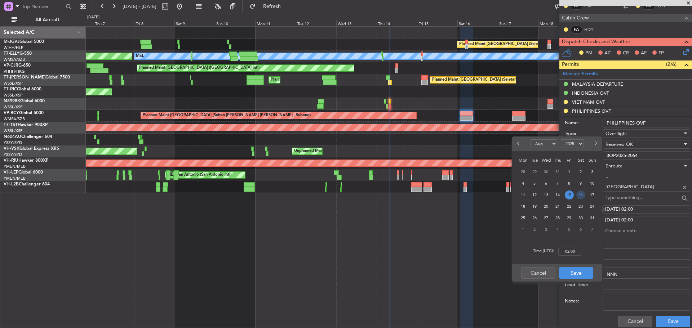
click at [582, 194] on span "16" at bounding box center [580, 195] width 9 height 9
click at [577, 249] on input "00:00" at bounding box center [569, 251] width 23 height 9
type input "02:00"
click at [581, 273] on button "Save" at bounding box center [576, 273] width 34 height 12
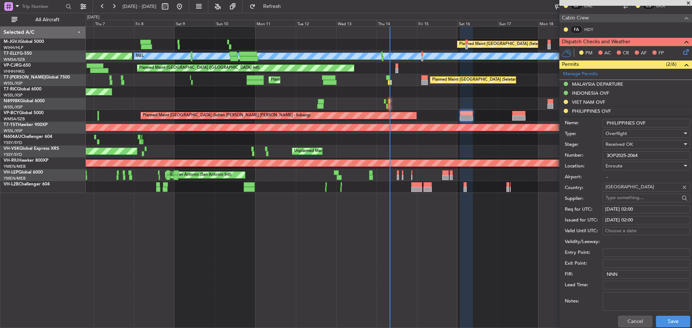
click at [611, 222] on div "15/08/2025 02:00" at bounding box center [646, 220] width 83 height 7
select select "8"
select select "2025"
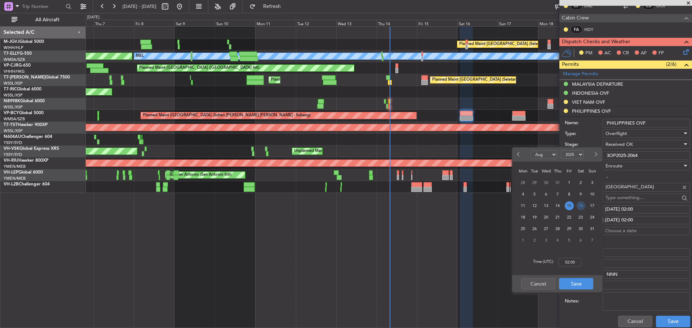
click at [578, 205] on span "16" at bounding box center [580, 205] width 9 height 9
click at [573, 263] on input "00:00" at bounding box center [569, 262] width 23 height 9
type input "02:00"
click at [573, 283] on button "Save" at bounding box center [576, 284] width 34 height 12
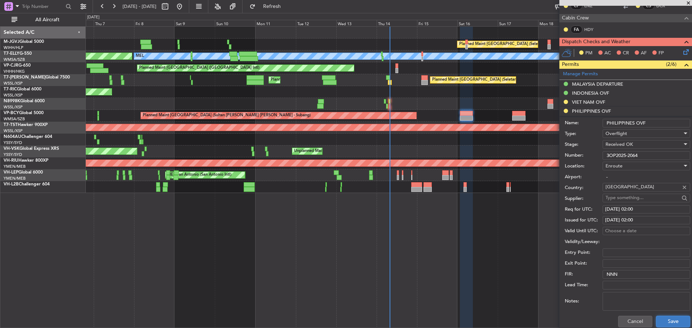
click at [667, 320] on button "Save" at bounding box center [673, 322] width 34 height 12
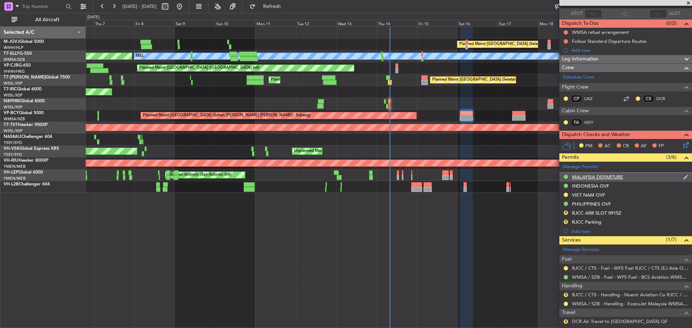
scroll to position [72, 0]
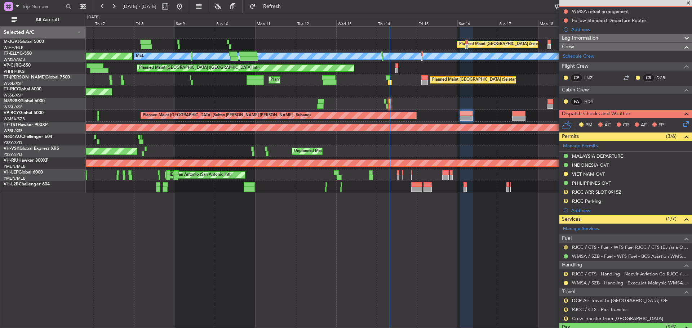
click at [566, 248] on button at bounding box center [565, 247] width 4 height 4
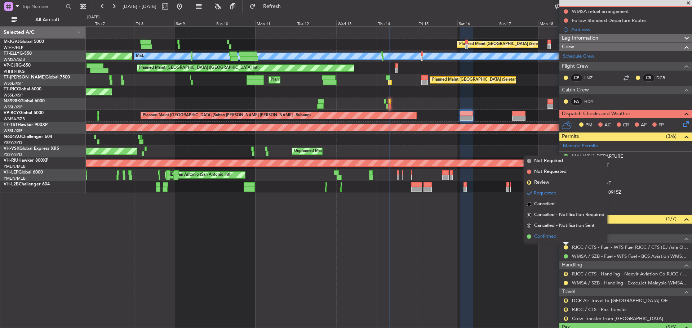
click at [551, 238] on span "Confirmed" at bounding box center [545, 236] width 22 height 7
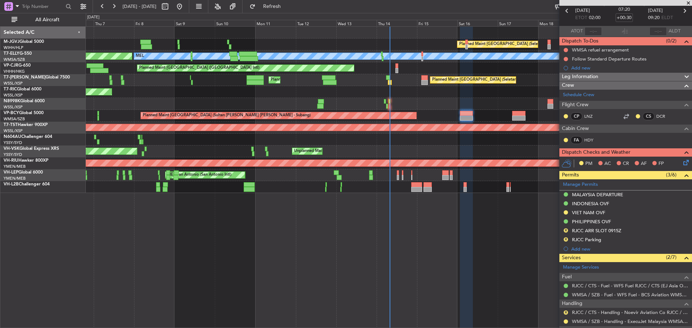
scroll to position [0, 0]
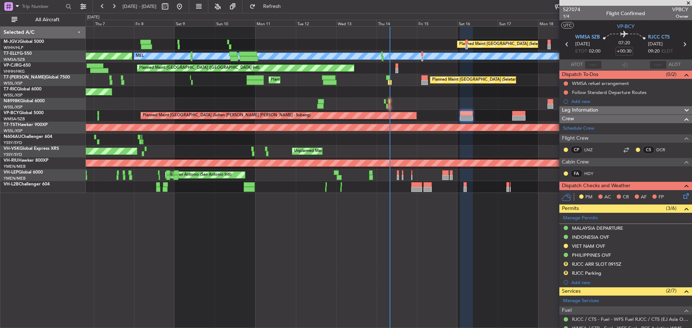
click at [681, 43] on icon at bounding box center [683, 44] width 9 height 9
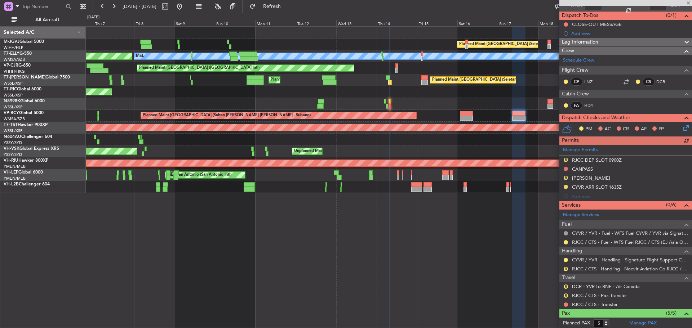
scroll to position [72, 0]
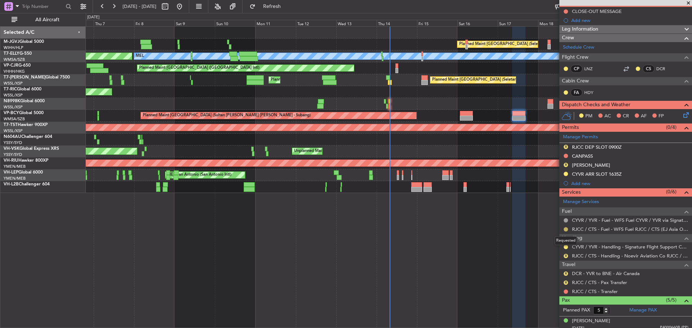
click at [566, 228] on button at bounding box center [565, 229] width 4 height 4
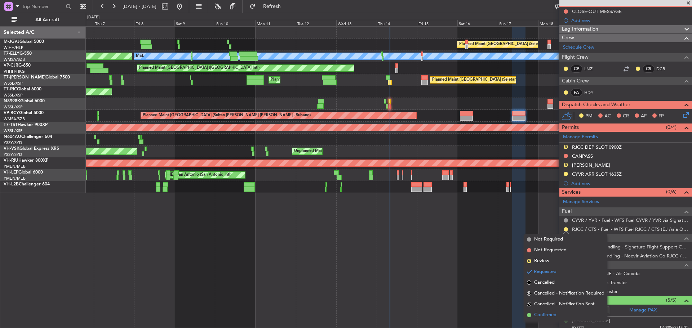
click at [544, 314] on span "Confirmed" at bounding box center [545, 315] width 22 height 7
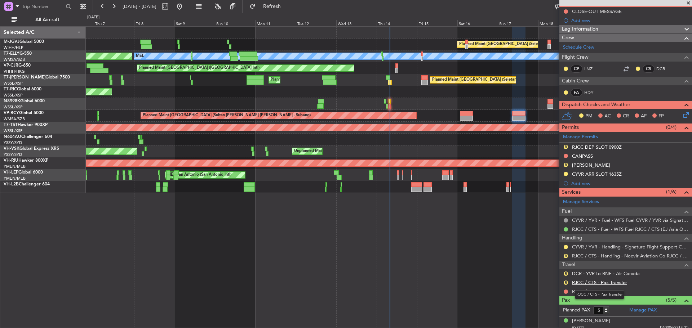
click at [581, 284] on link "RJCC / CTS - Pax Transfer" at bounding box center [599, 283] width 55 height 6
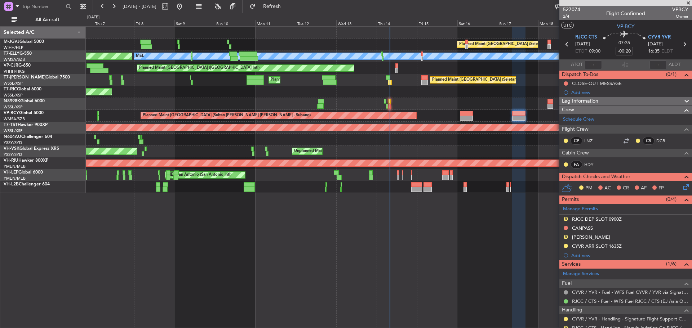
click at [566, 44] on icon at bounding box center [566, 44] width 9 height 9
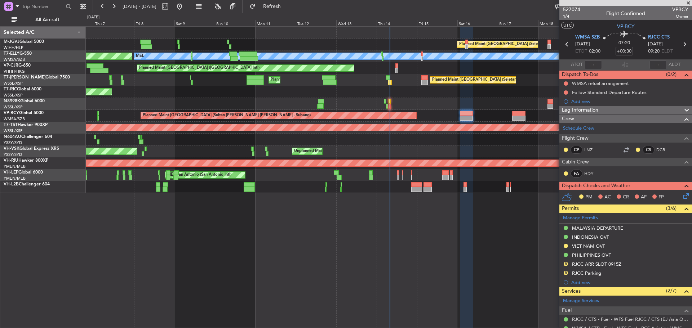
click at [411, 274] on div "Planned Maint [GEOGRAPHIC_DATA] (Seletar) Unplanned Maint [GEOGRAPHIC_DATA] (Su…" at bounding box center [389, 177] width 606 height 302
click at [405, 267] on div "Planned Maint [GEOGRAPHIC_DATA] (Seletar) Unplanned Maint [GEOGRAPHIC_DATA] (Su…" at bounding box center [389, 177] width 606 height 302
click at [518, 273] on div "Planned Maint [GEOGRAPHIC_DATA] (Seletar) Unplanned Maint [GEOGRAPHIC_DATA] (Su…" at bounding box center [389, 177] width 606 height 302
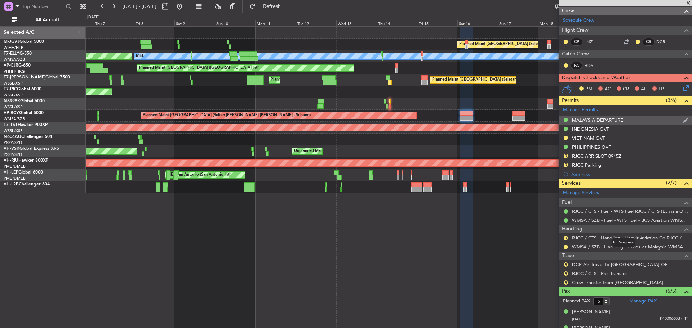
scroll to position [144, 0]
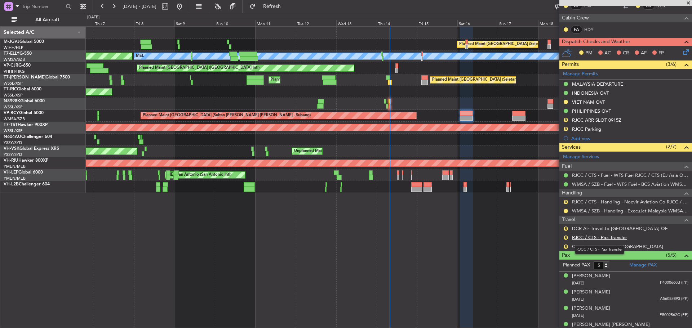
click at [584, 239] on link "RJCC / CTS - Pax Transfer" at bounding box center [599, 238] width 55 height 6
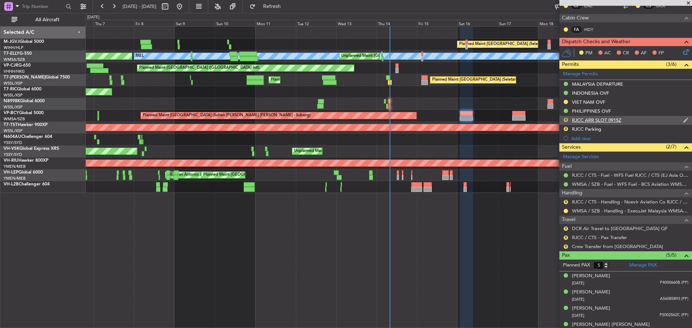
click at [566, 119] on button "R" at bounding box center [565, 120] width 4 height 4
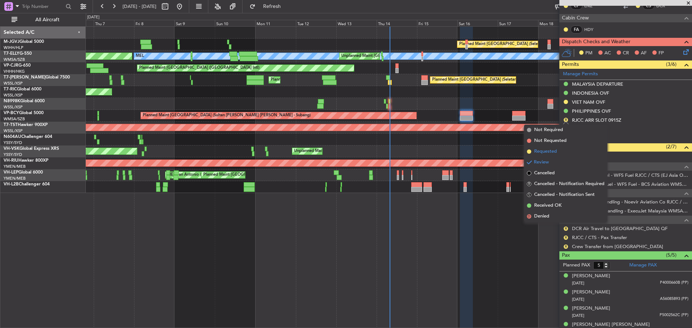
click at [558, 151] on li "Requested" at bounding box center [565, 151] width 83 height 11
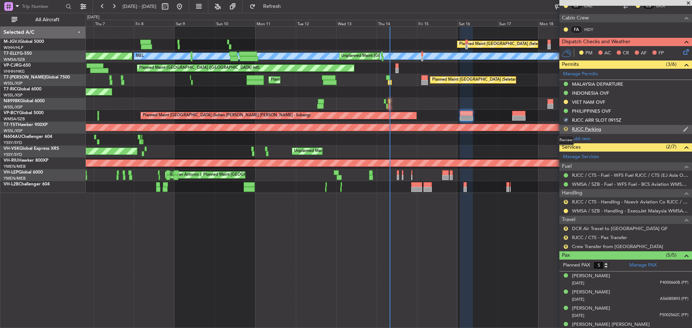
click at [565, 128] on button "R" at bounding box center [565, 129] width 4 height 4
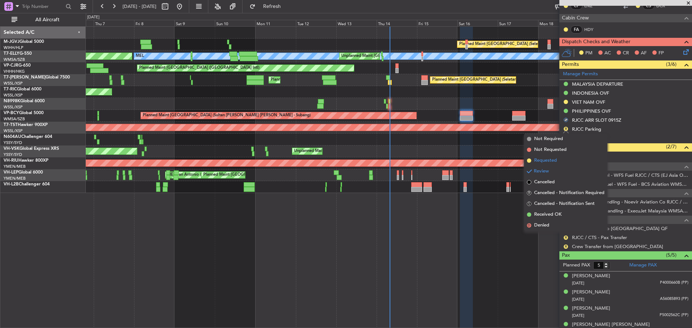
click at [557, 160] on li "Requested" at bounding box center [565, 160] width 83 height 11
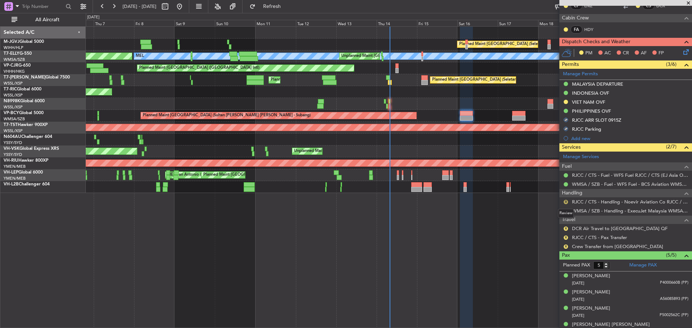
click at [566, 202] on button "R" at bounding box center [565, 202] width 4 height 4
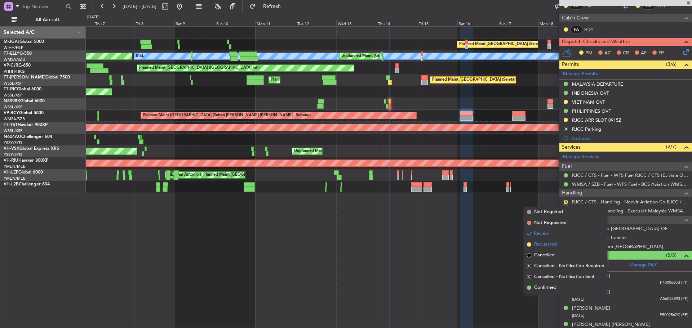
click at [557, 242] on li "Requested" at bounding box center [565, 244] width 83 height 11
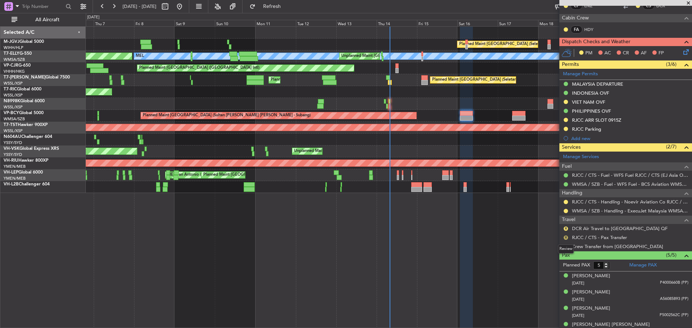
click at [565, 238] on button "R" at bounding box center [565, 238] width 4 height 4
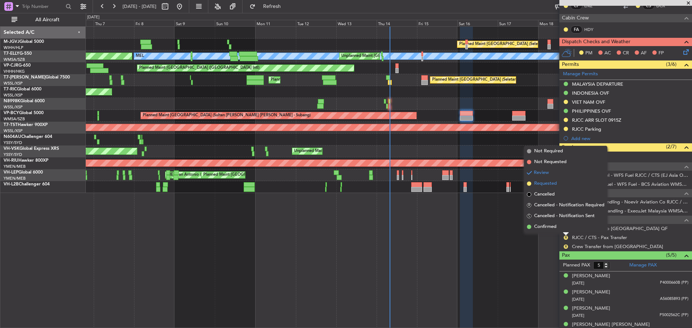
click at [556, 181] on span "Requested" at bounding box center [545, 183] width 23 height 7
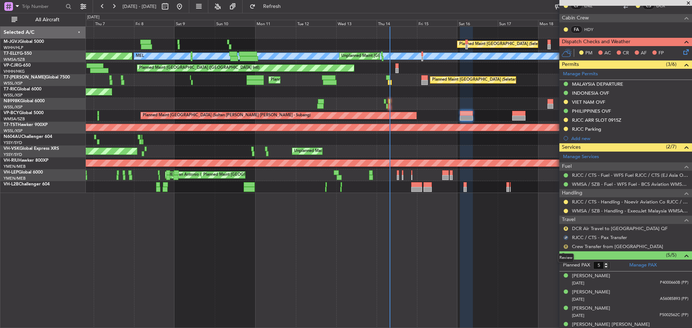
click at [566, 247] on button "R" at bounding box center [565, 247] width 4 height 4
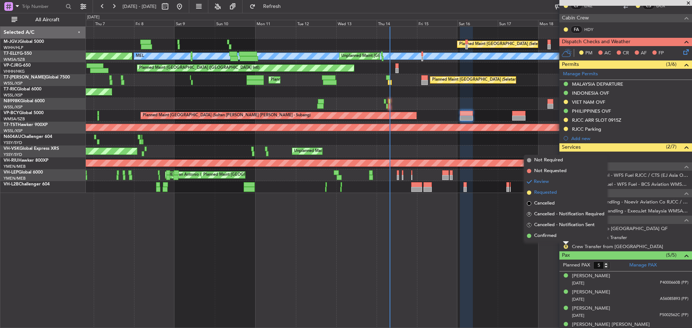
click at [561, 193] on li "Requested" at bounding box center [565, 192] width 83 height 11
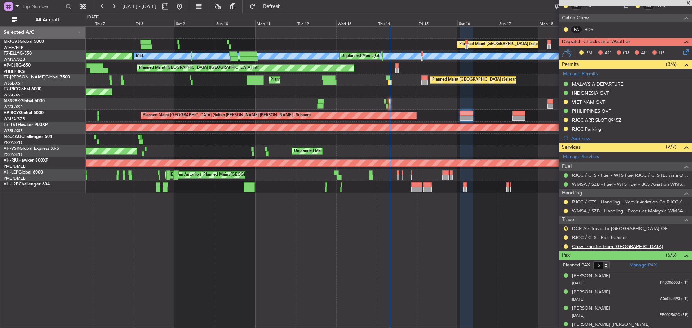
click at [591, 247] on link "Crew Transfer from [GEOGRAPHIC_DATA]" at bounding box center [617, 247] width 91 height 6
click at [580, 227] on link "DCR Air Travel to [GEOGRAPHIC_DATA] QF" at bounding box center [619, 229] width 95 height 6
click at [565, 228] on button "R" at bounding box center [565, 229] width 4 height 4
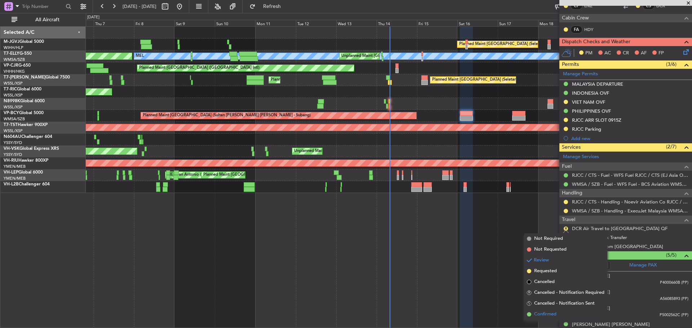
click at [548, 315] on span "Confirmed" at bounding box center [545, 314] width 22 height 7
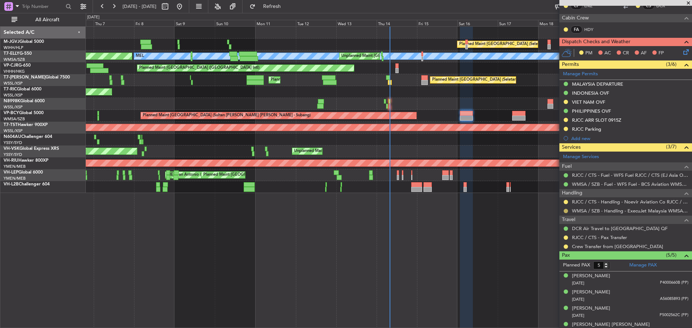
click at [566, 211] on button at bounding box center [565, 211] width 4 height 4
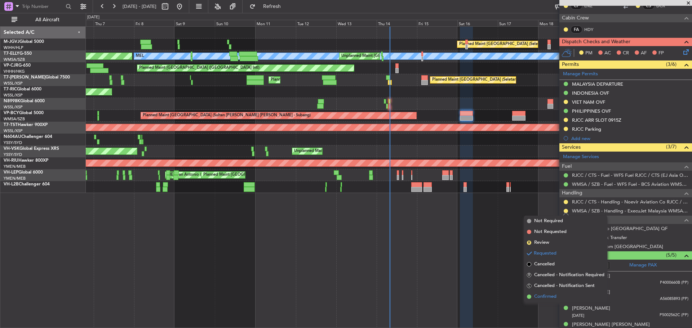
click at [543, 296] on span "Confirmed" at bounding box center [545, 296] width 22 height 7
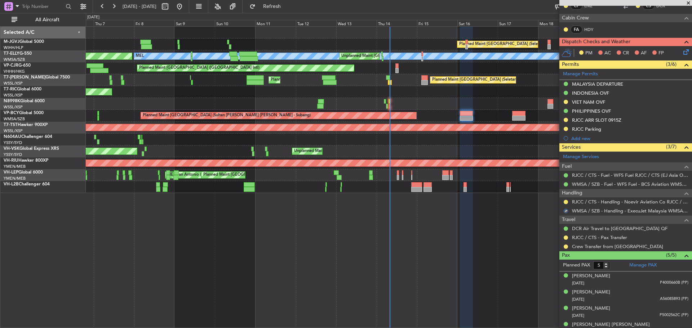
scroll to position [0, 0]
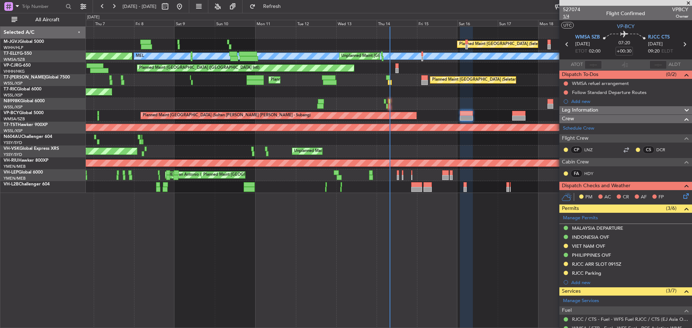
click at [567, 18] on span "1/4" at bounding box center [571, 16] width 17 height 6
click at [218, 108] on div "Planned Maint [GEOGRAPHIC_DATA] (Seletar) AOG Maint Granada ([PERSON_NAME]) [PE…" at bounding box center [389, 110] width 606 height 166
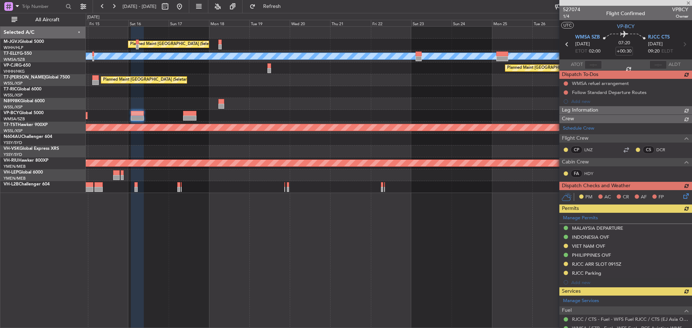
click at [271, 111] on div "Planned Maint [GEOGRAPHIC_DATA] (Seletar) [PERSON_NAME] Unplanned Maint [GEOGRA…" at bounding box center [389, 110] width 606 height 166
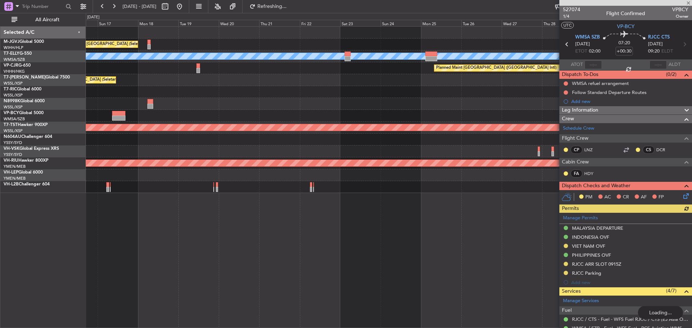
click at [166, 103] on div "Planned Maint [GEOGRAPHIC_DATA] (Seletar) [PERSON_NAME] Unplanned Maint [GEOGRA…" at bounding box center [389, 110] width 606 height 166
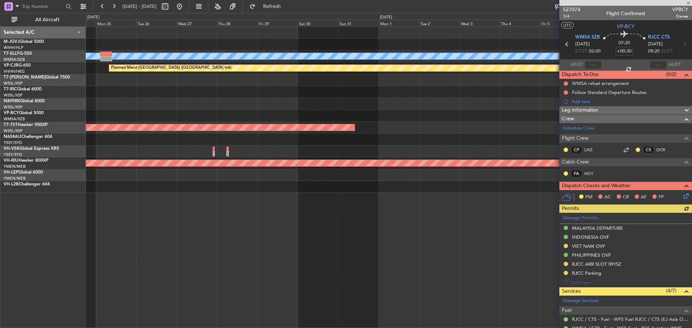
click at [296, 104] on div "[PERSON_NAME] Planned Maint [GEOGRAPHIC_DATA] ([GEOGRAPHIC_DATA]) Planned Maint…" at bounding box center [389, 110] width 606 height 166
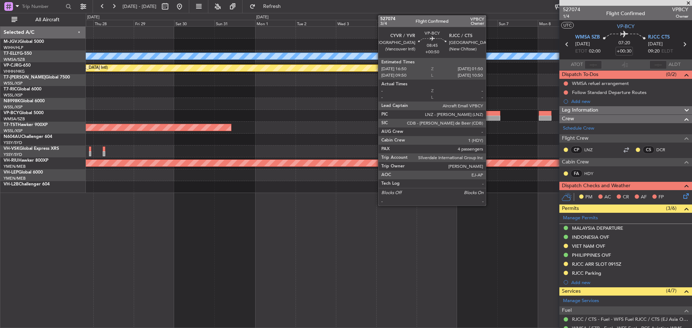
click at [489, 114] on div at bounding box center [492, 113] width 15 height 5
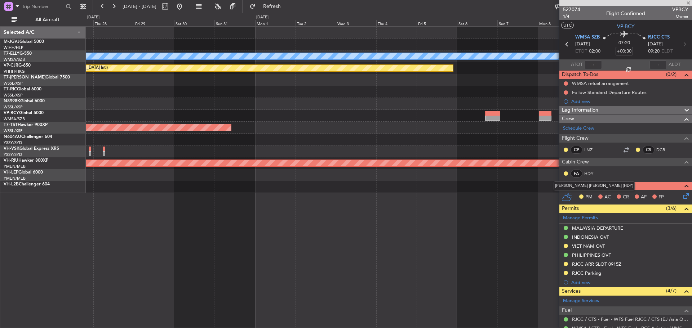
type input "+00:50"
type input "4"
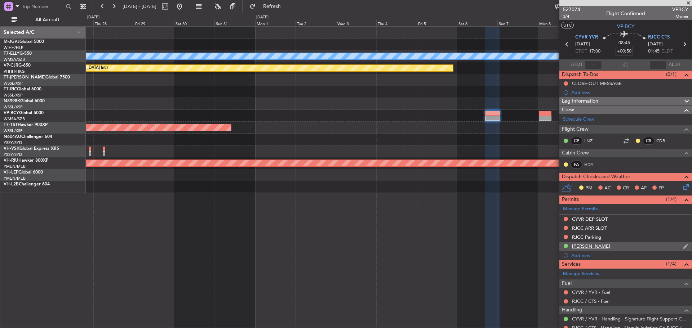
click at [592, 245] on div "[PERSON_NAME]" at bounding box center [591, 246] width 38 height 6
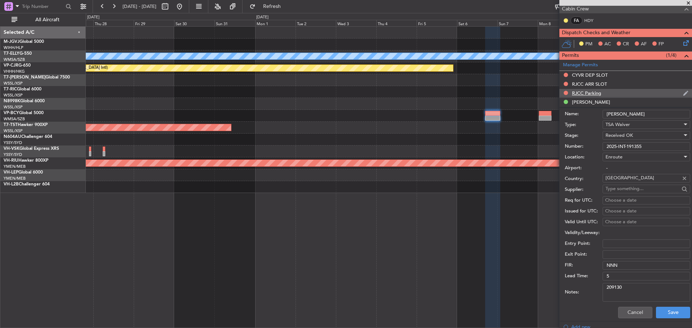
scroll to position [180, 0]
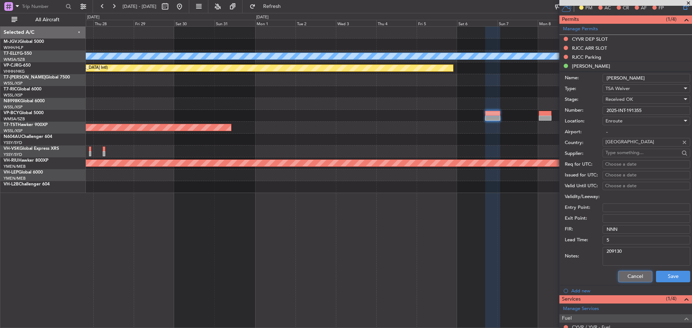
click at [623, 278] on button "Cancel" at bounding box center [635, 277] width 34 height 12
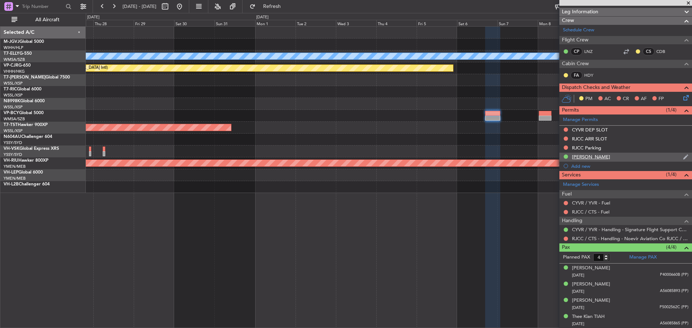
click at [581, 158] on div "[PERSON_NAME]" at bounding box center [591, 157] width 38 height 6
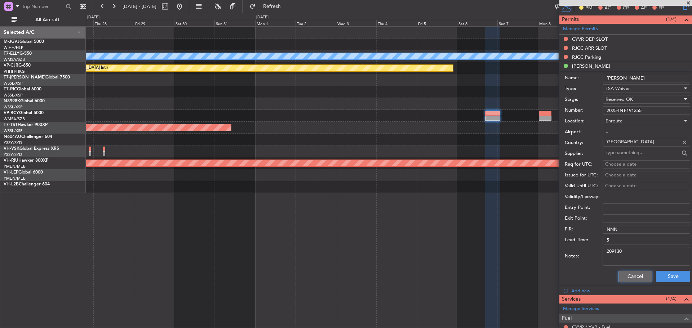
click at [621, 274] on button "Cancel" at bounding box center [635, 277] width 34 height 12
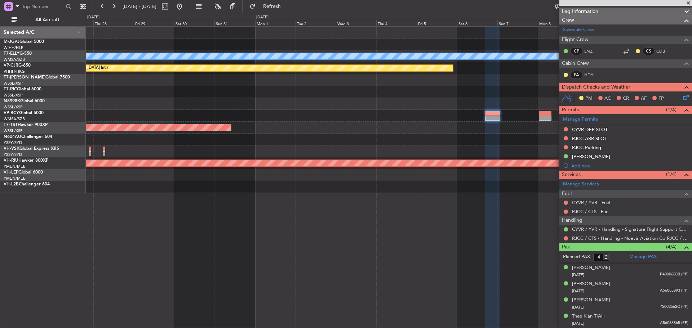
scroll to position [89, 0]
click at [472, 113] on div "[PERSON_NAME] Planned Maint [GEOGRAPHIC_DATA] ([GEOGRAPHIC_DATA]) Planned Maint…" at bounding box center [389, 110] width 606 height 166
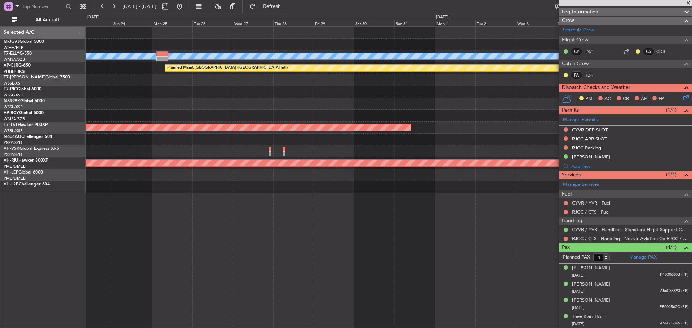
click at [480, 111] on div at bounding box center [389, 116] width 606 height 12
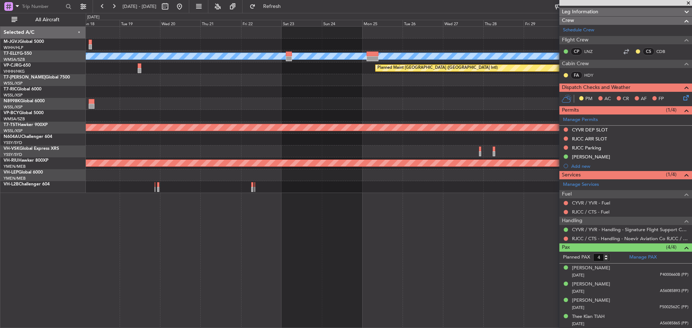
click at [495, 112] on div "Planned Maint [GEOGRAPHIC_DATA] (Seletar) [PERSON_NAME] Planned Maint [GEOGRAPH…" at bounding box center [389, 110] width 606 height 166
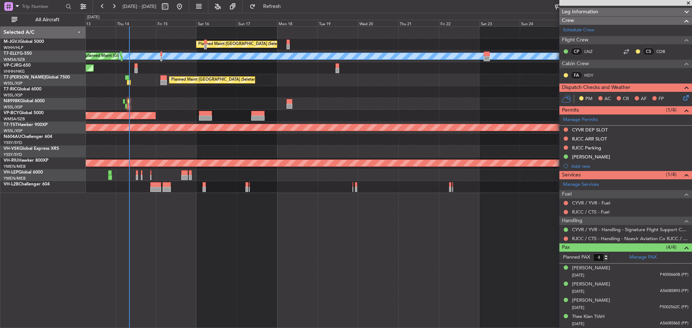
click at [371, 111] on div "Planned Maint [GEOGRAPHIC_DATA] (Sultan [PERSON_NAME] [PERSON_NAME] - Subang)" at bounding box center [389, 116] width 606 height 12
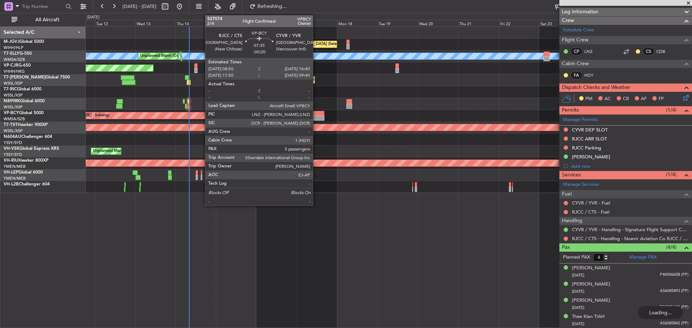
click at [316, 117] on div at bounding box center [317, 118] width 13 height 5
type input "-00:20"
type input "5"
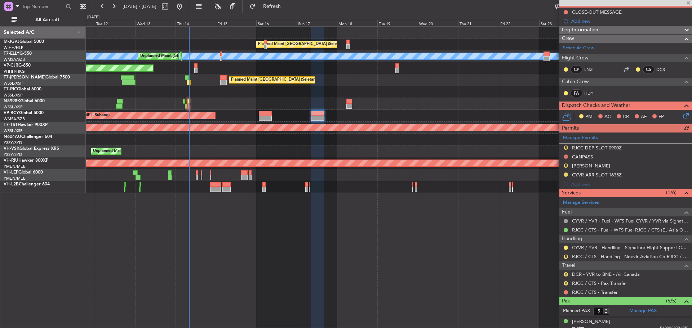
scroll to position [72, 0]
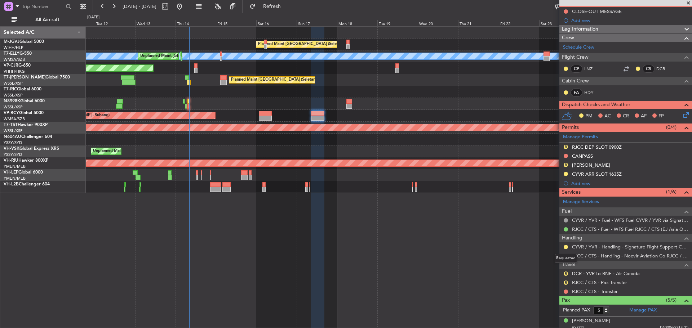
click at [564, 255] on div "Requested" at bounding box center [565, 258] width 22 height 9
click at [566, 254] on button "R" at bounding box center [565, 256] width 4 height 4
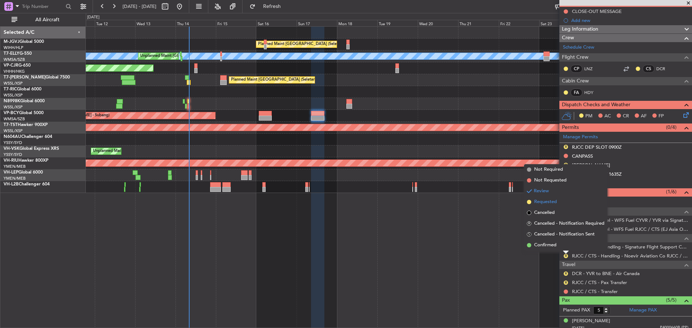
click at [548, 203] on span "Requested" at bounding box center [545, 202] width 23 height 7
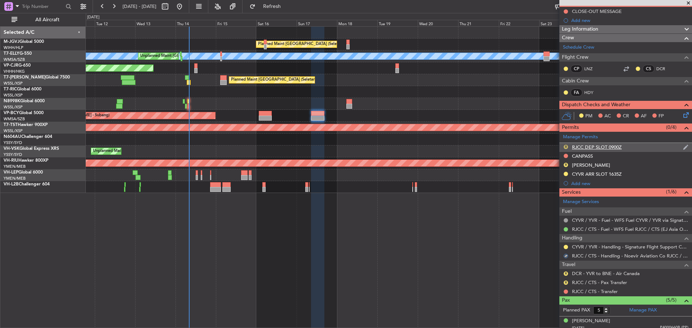
click at [565, 146] on button "R" at bounding box center [565, 147] width 4 height 4
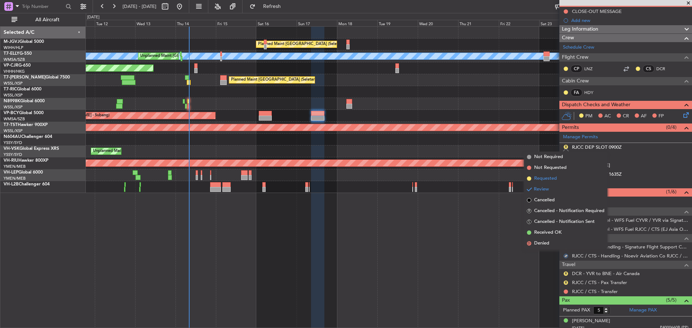
click at [558, 178] on li "Requested" at bounding box center [565, 178] width 83 height 11
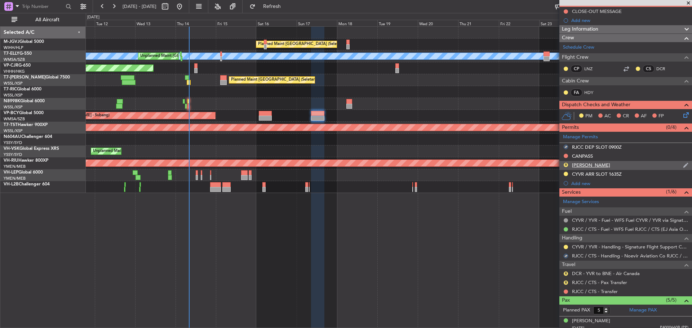
click at [600, 166] on div "R TSA WAIVER" at bounding box center [625, 165] width 133 height 9
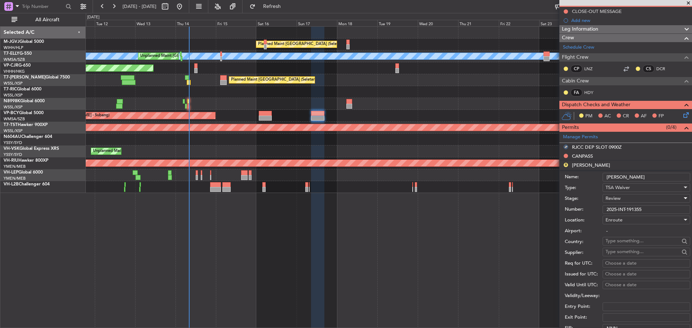
click at [621, 198] on div "Review" at bounding box center [643, 198] width 77 height 11
click at [614, 267] on span "Cancelled" at bounding box center [644, 267] width 76 height 11
click at [620, 200] on span "Cancelled" at bounding box center [615, 198] width 21 height 6
click at [617, 244] on span "Received OK" at bounding box center [644, 244] width 76 height 11
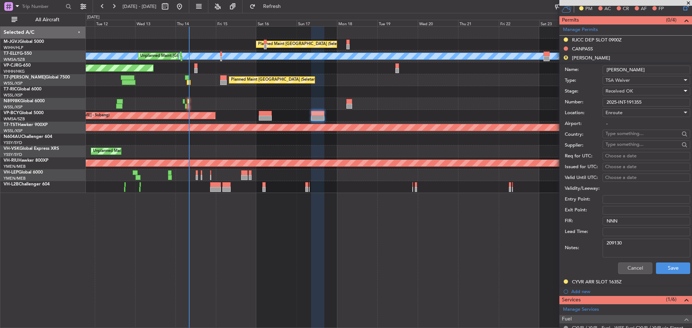
scroll to position [180, 0]
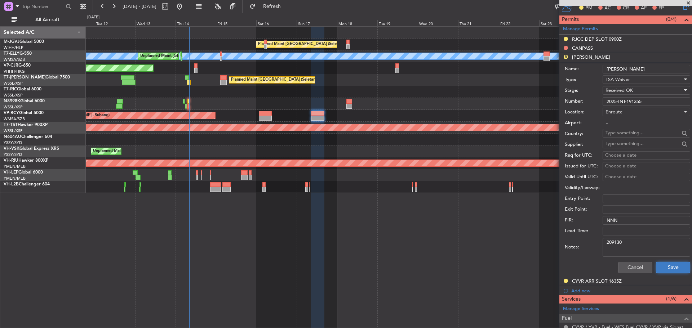
click at [661, 267] on button "Save" at bounding box center [673, 268] width 34 height 12
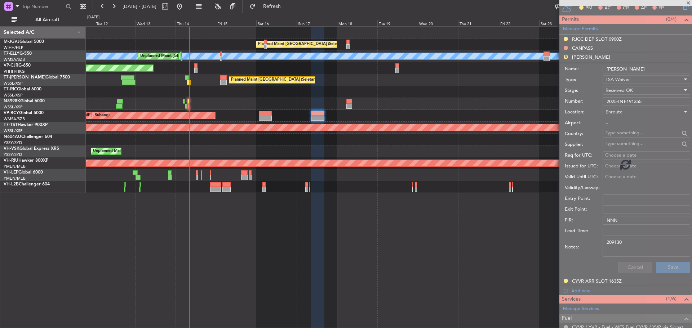
scroll to position [141, 0]
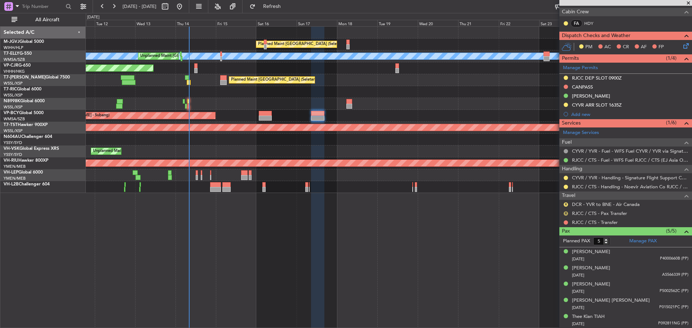
click at [565, 212] on button "R" at bounding box center [565, 213] width 4 height 4
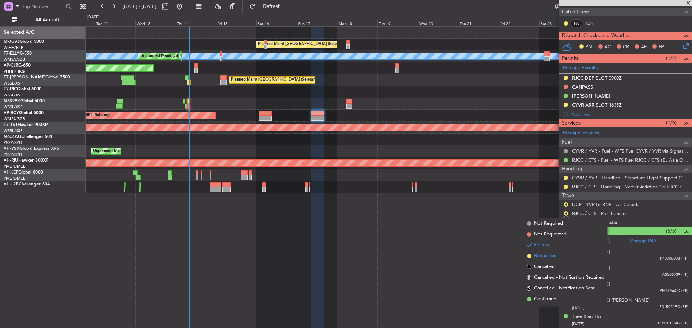
click at [548, 255] on span "Requested" at bounding box center [545, 256] width 23 height 7
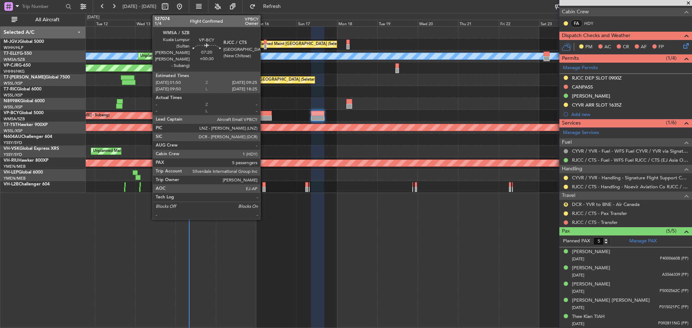
click at [263, 116] on div at bounding box center [265, 118] width 13 height 5
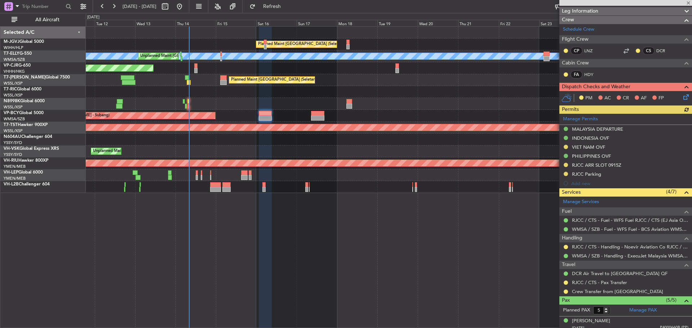
scroll to position [108, 0]
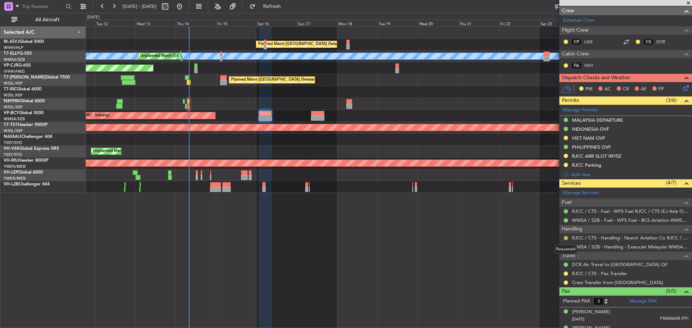
click at [566, 238] on button at bounding box center [565, 238] width 4 height 4
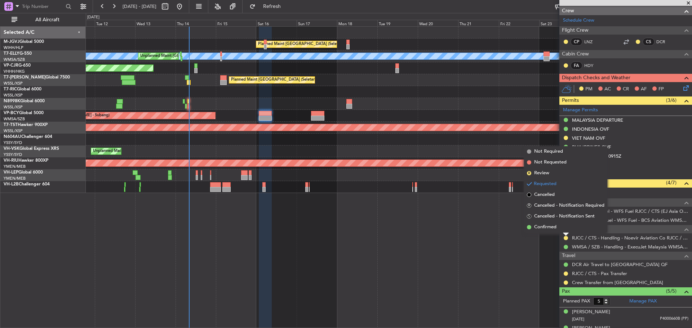
click at [478, 267] on div "Planned Maint [GEOGRAPHIC_DATA] (Seletar) [PERSON_NAME] Unplanned Maint [GEOGRA…" at bounding box center [389, 177] width 606 height 302
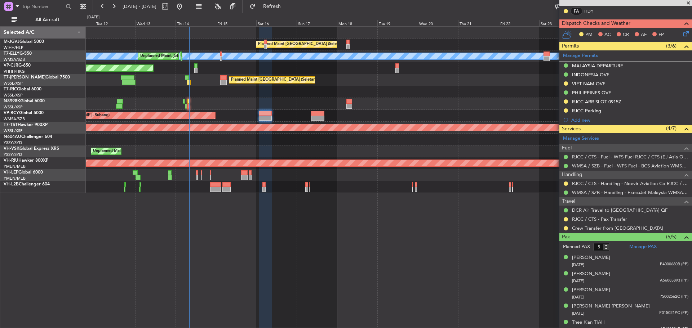
scroll to position [168, 0]
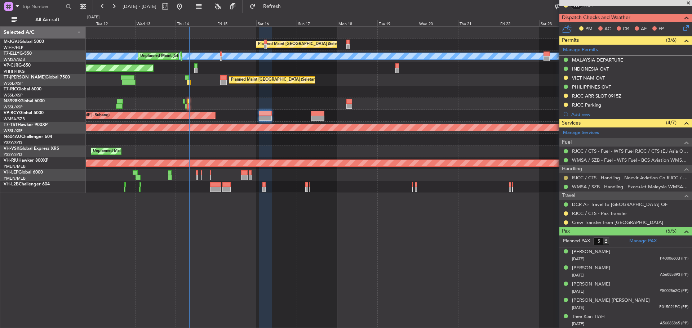
click at [566, 179] on button at bounding box center [565, 178] width 4 height 4
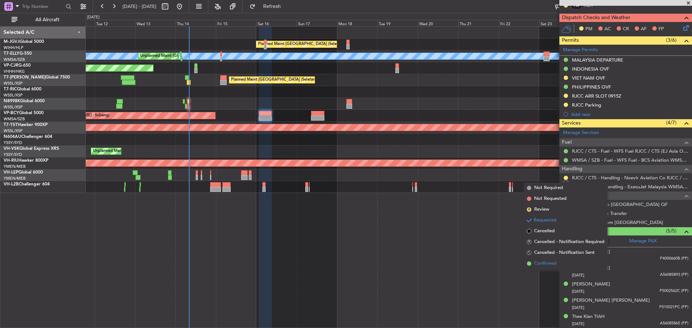
click at [553, 260] on span "Confirmed" at bounding box center [545, 263] width 22 height 7
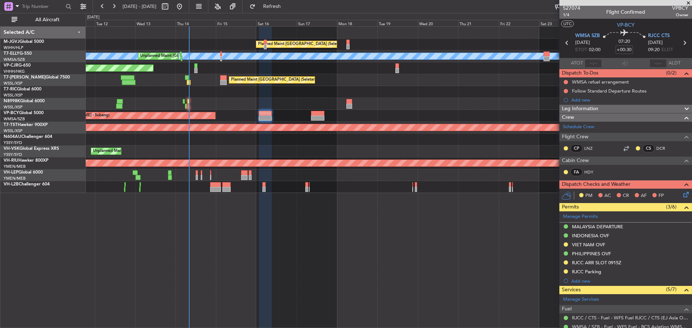
scroll to position [0, 0]
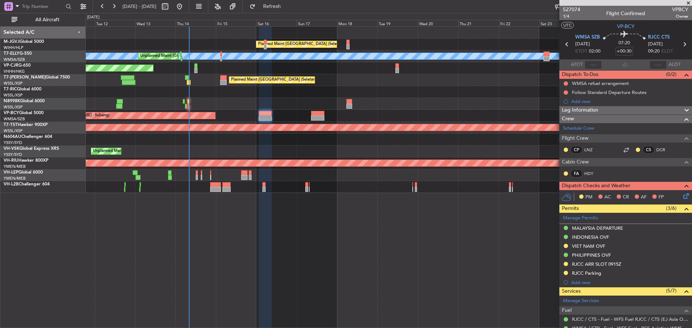
click at [682, 43] on icon at bounding box center [683, 44] width 9 height 9
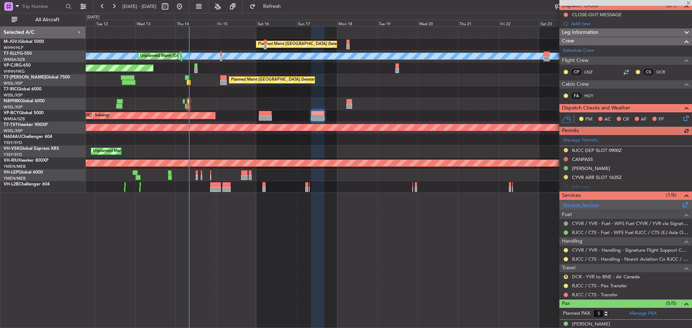
scroll to position [72, 0]
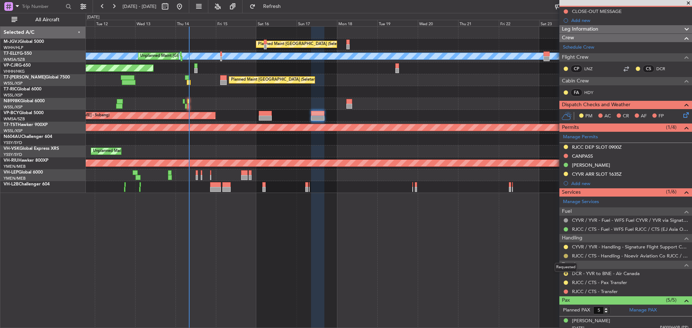
click at [566, 256] on button at bounding box center [565, 256] width 4 height 4
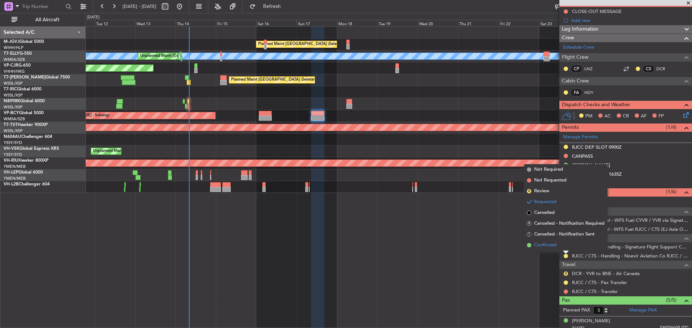
click at [557, 244] on li "Confirmed" at bounding box center [565, 245] width 83 height 11
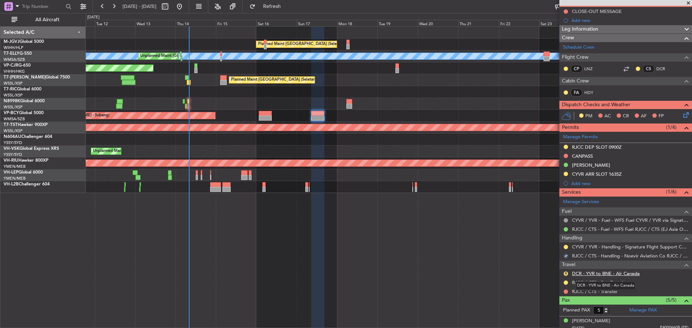
click at [608, 274] on link "DCR - YVR to BNE - Air Canada" at bounding box center [606, 274] width 68 height 6
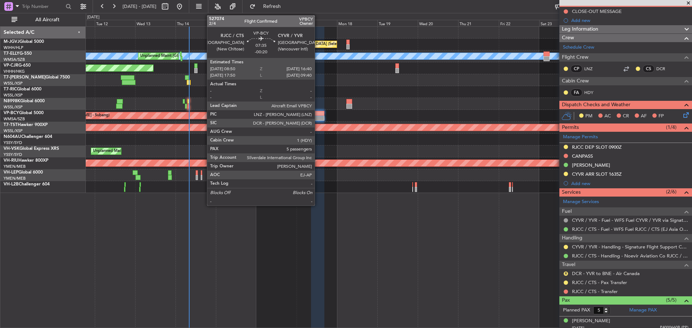
click at [318, 118] on div at bounding box center [317, 118] width 13 height 5
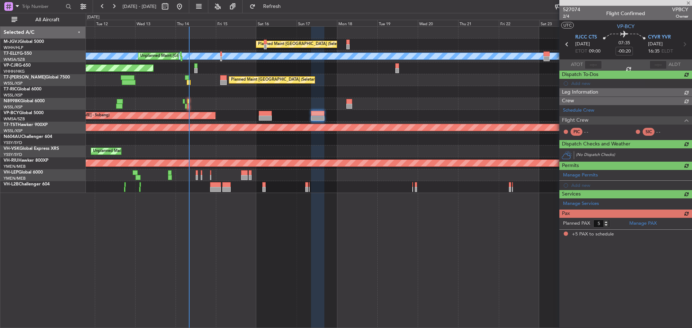
scroll to position [0, 0]
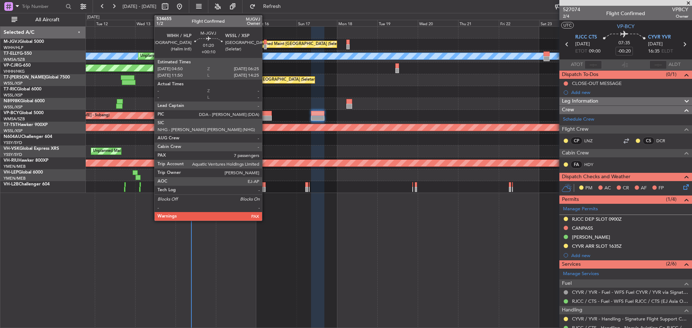
click at [265, 47] on div at bounding box center [265, 46] width 3 height 5
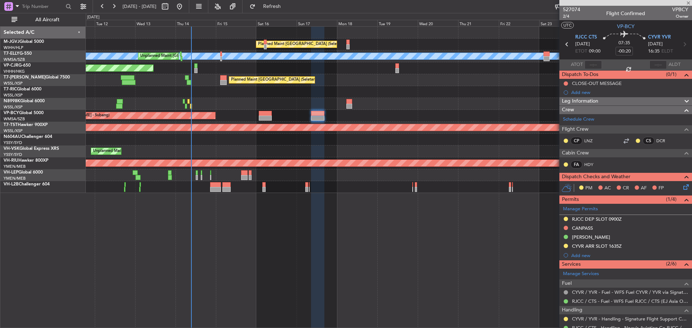
type input "+00:10"
type input "7"
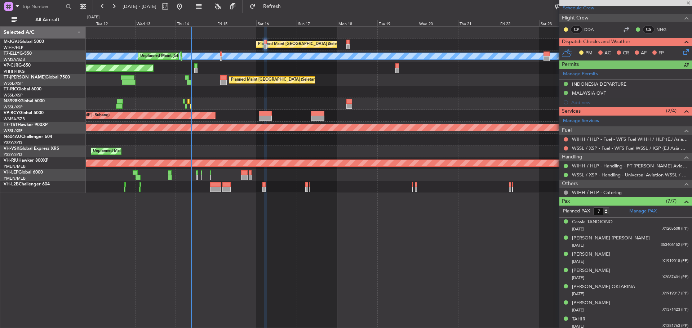
scroll to position [123, 0]
